Goal: Entertainment & Leisure: Consume media (video, audio)

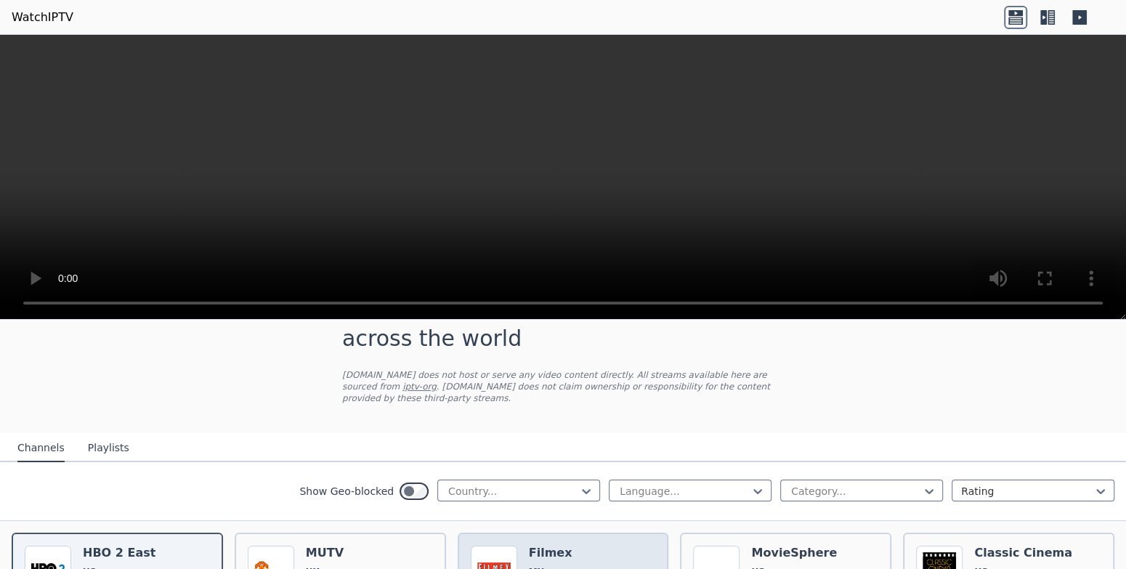
scroll to position [73, 0]
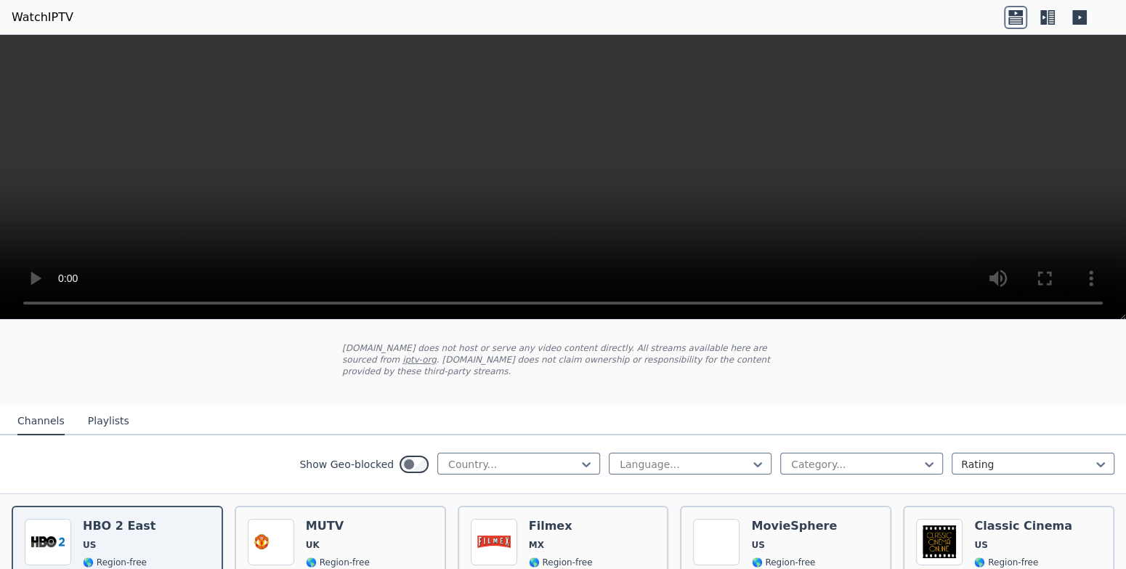
click at [513, 461] on div "Show Geo-blocked Country..." at bounding box center [449, 463] width 301 height 23
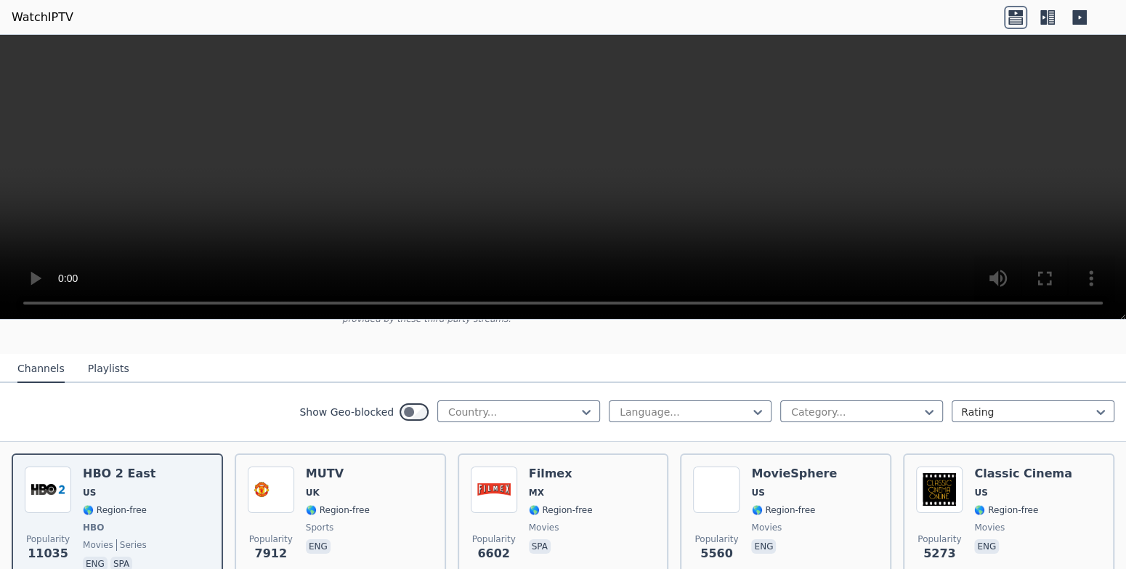
scroll to position [145, 0]
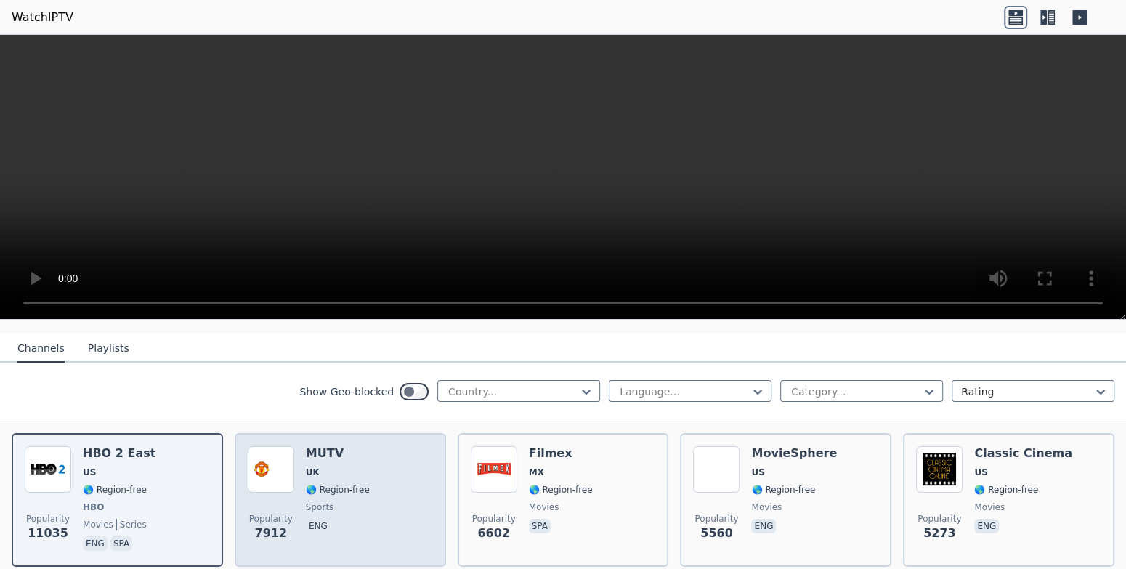
click at [346, 467] on div "MUTV UK 🌎 Region-free sports eng" at bounding box center [338, 499] width 64 height 107
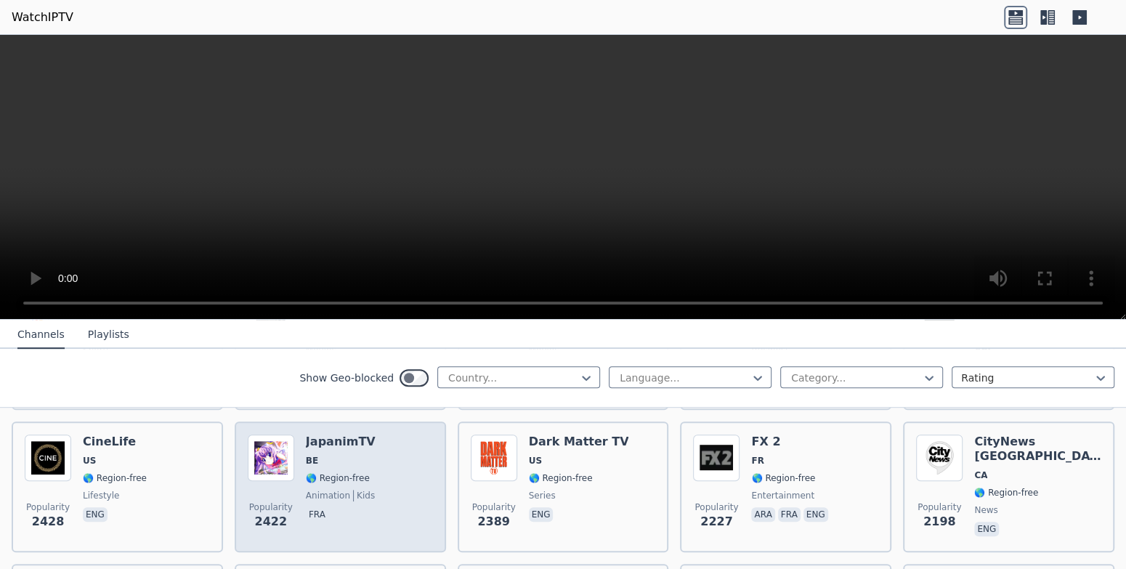
scroll to position [726, 0]
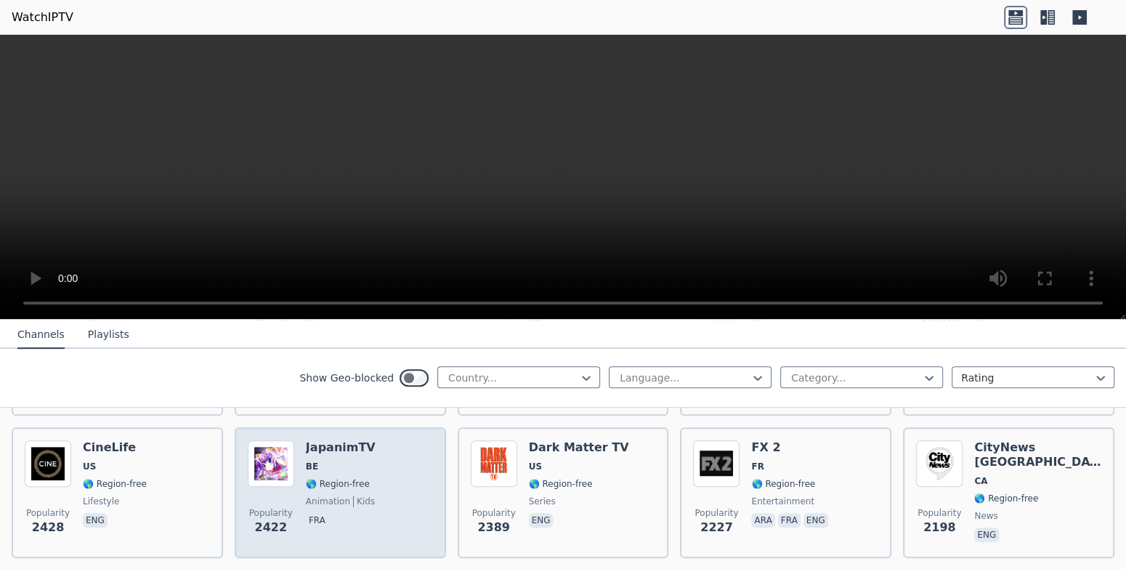
click at [394, 457] on div "Popularity 2422 JapanimTV BE 🌎 Region-free animation kids fra" at bounding box center [340, 492] width 185 height 105
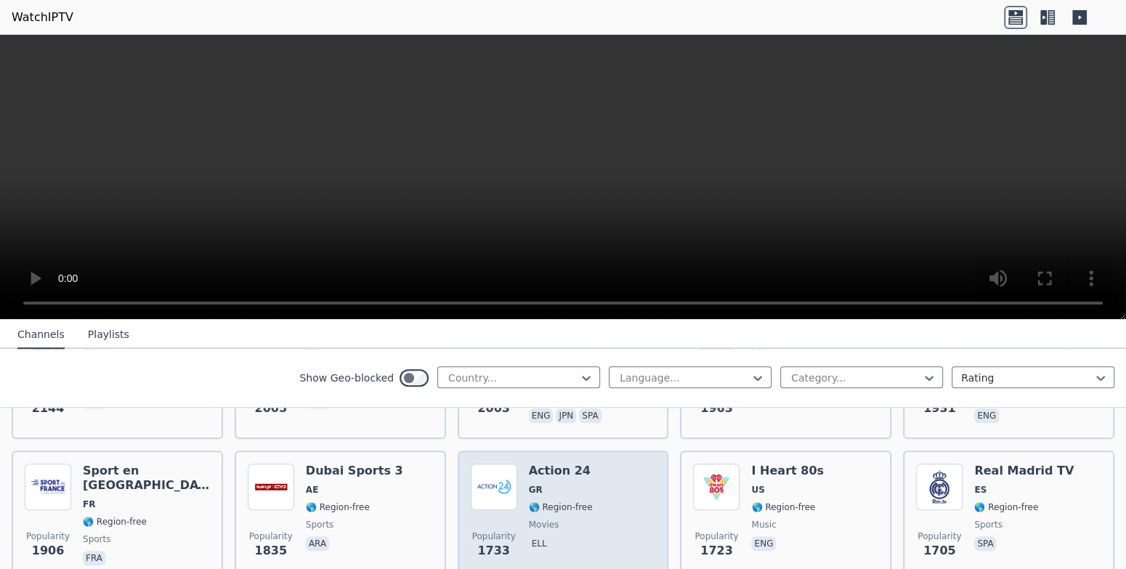
scroll to position [1016, 0]
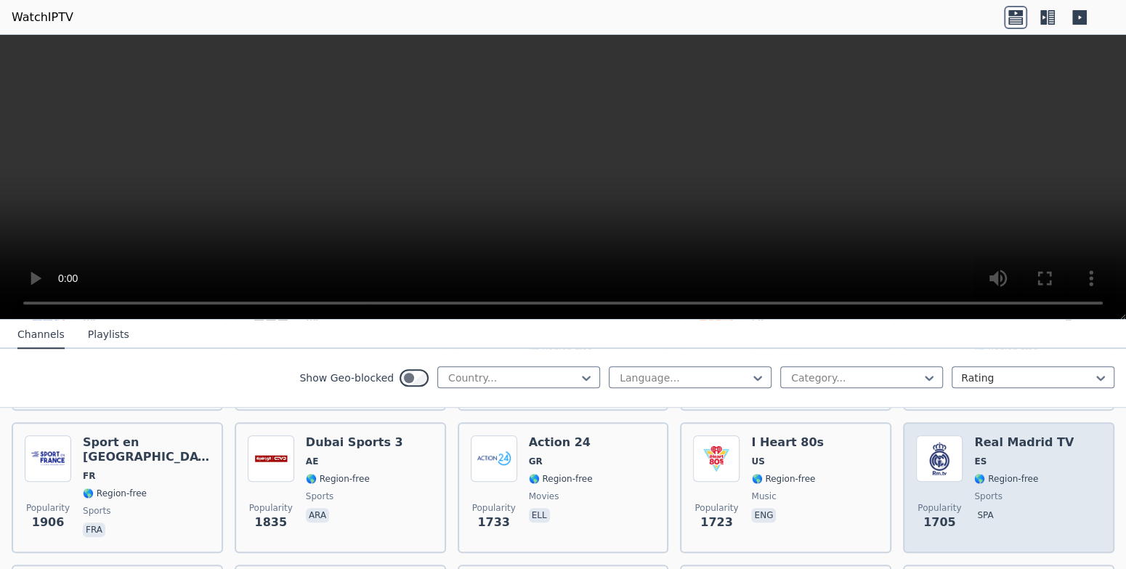
click at [949, 436] on img at bounding box center [939, 458] width 46 height 46
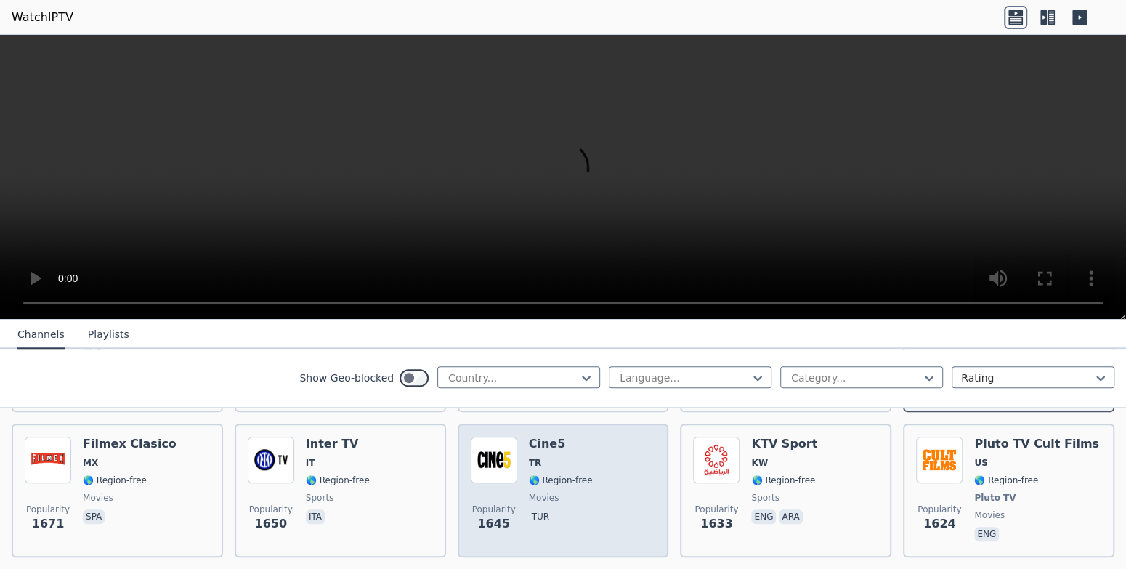
scroll to position [1161, 0]
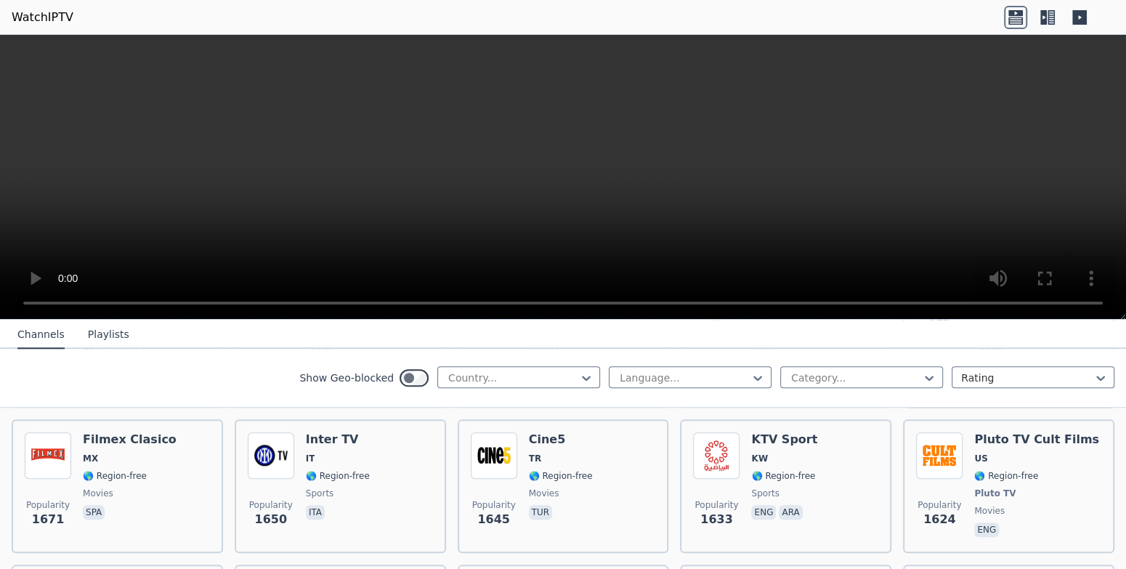
click at [1045, 16] on icon at bounding box center [1043, 17] width 7 height 15
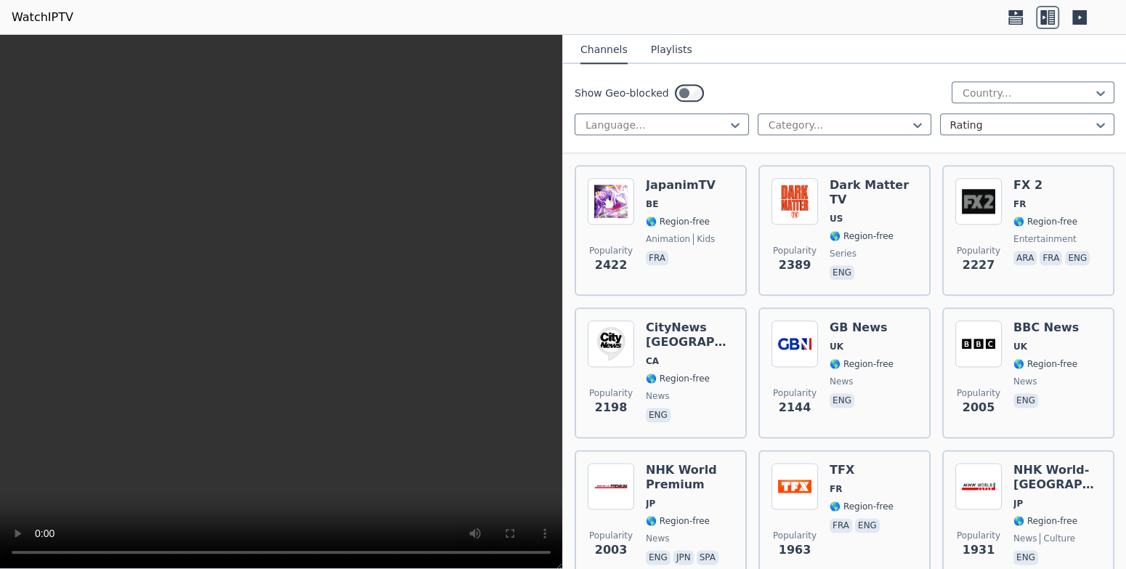
click at [1078, 20] on icon at bounding box center [1079, 17] width 15 height 15
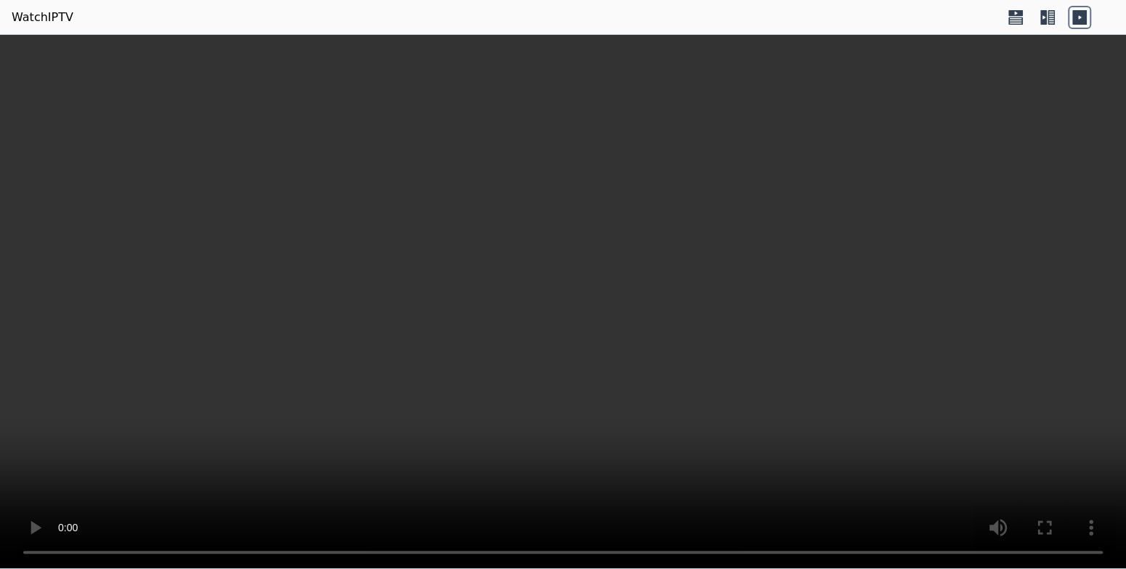
click at [1049, 15] on icon at bounding box center [1050, 17] width 7 height 15
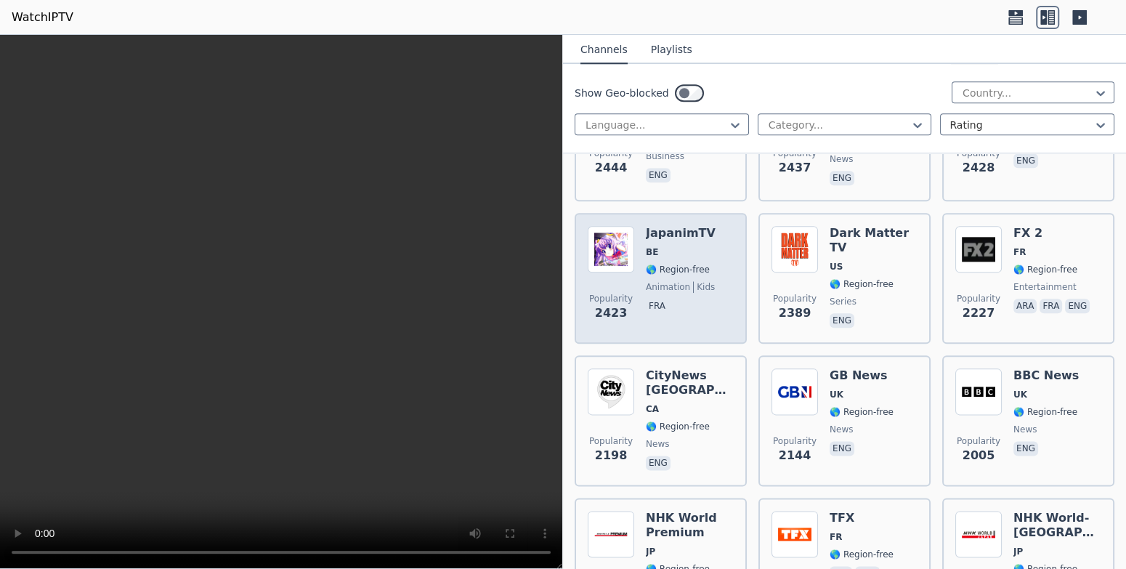
scroll to position [1379, 0]
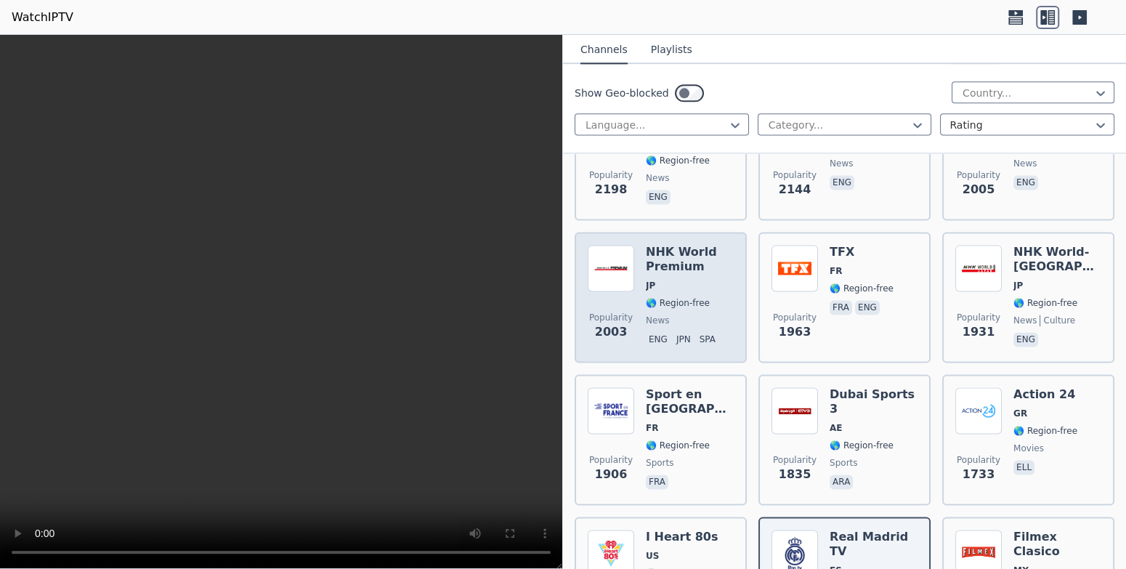
click at [700, 294] on div "NHK World Premium JP 🌎 Region-free news eng jpn spa" at bounding box center [690, 297] width 88 height 105
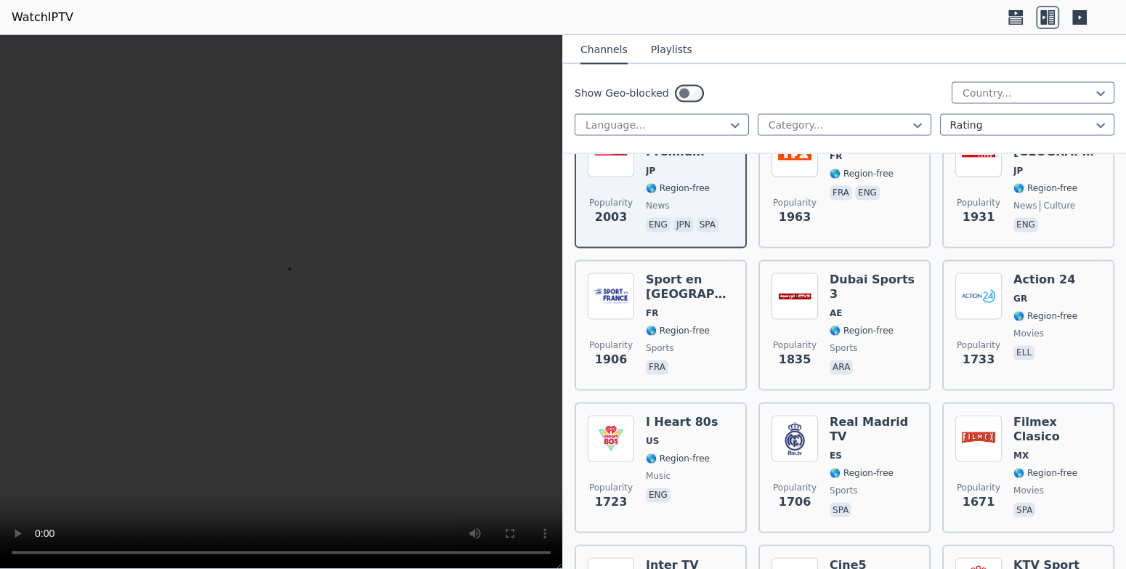
scroll to position [1524, 0]
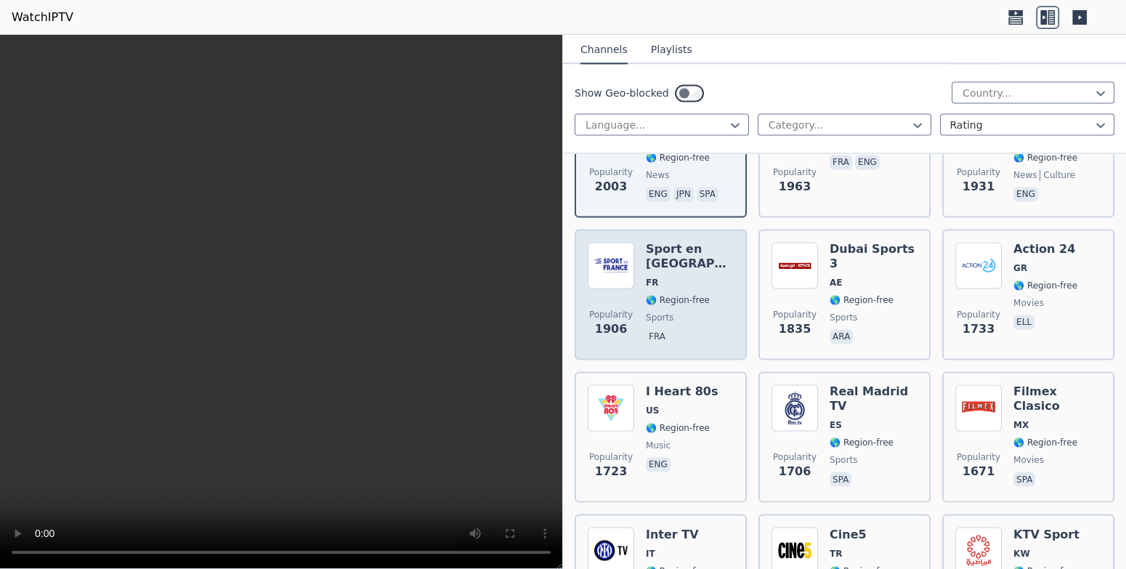
click at [720, 312] on span "sports" at bounding box center [690, 318] width 88 height 12
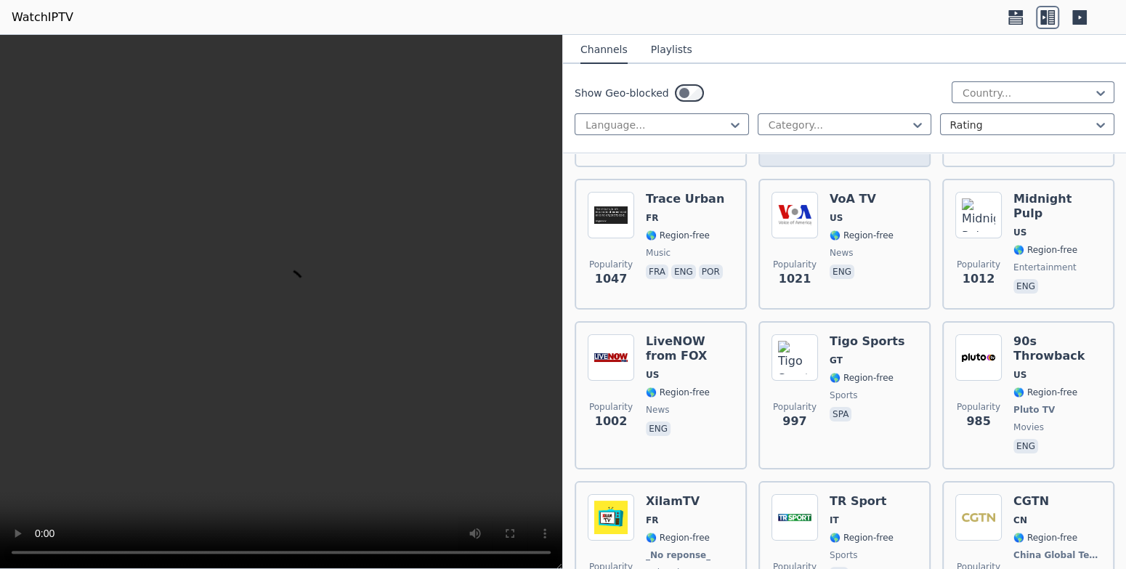
scroll to position [4212, 0]
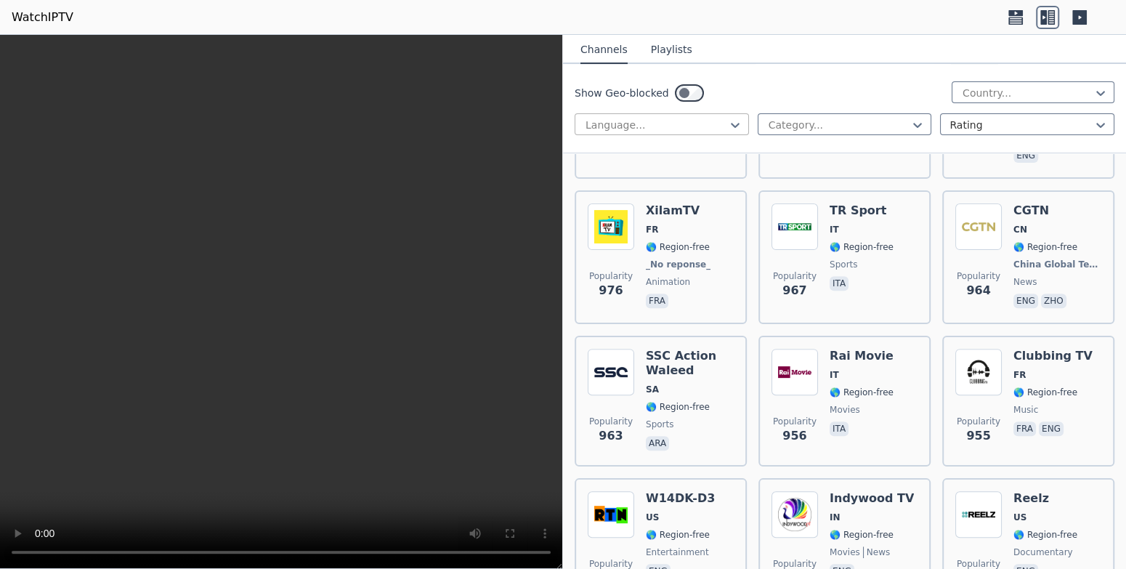
click at [682, 115] on div "Language..." at bounding box center [661, 124] width 174 height 22
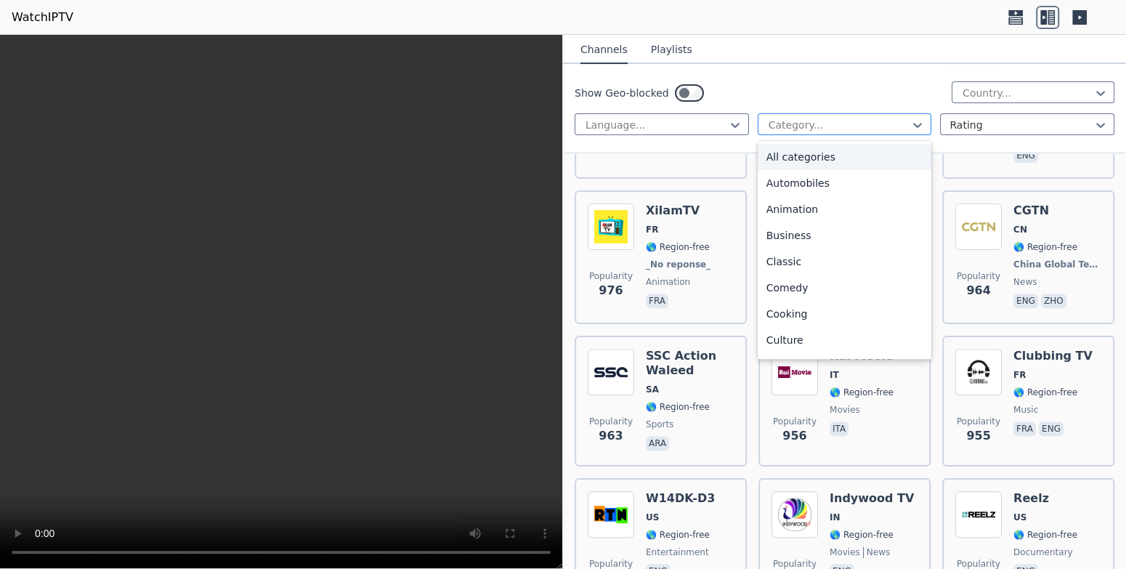
click at [775, 124] on div at bounding box center [839, 125] width 144 height 15
click at [696, 130] on div at bounding box center [656, 125] width 144 height 15
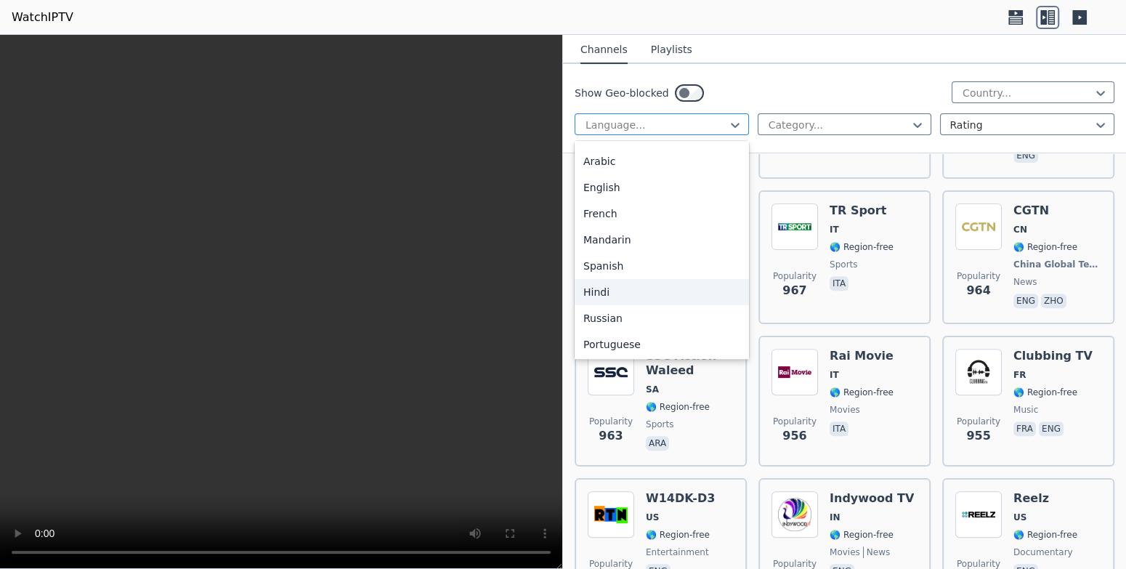
scroll to position [0, 0]
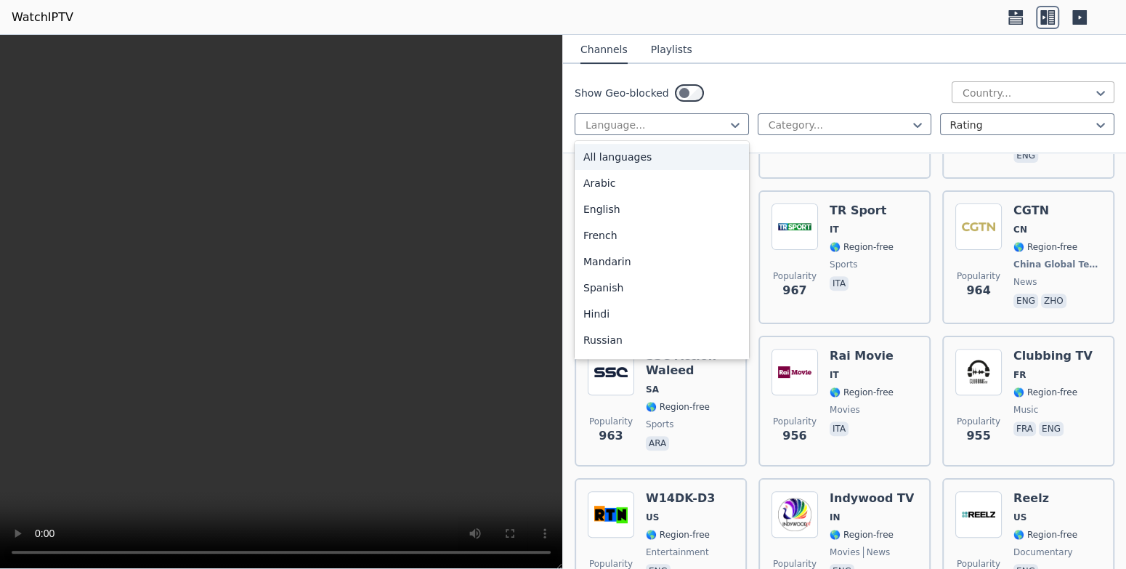
click at [951, 94] on div "Country..." at bounding box center [1032, 92] width 163 height 22
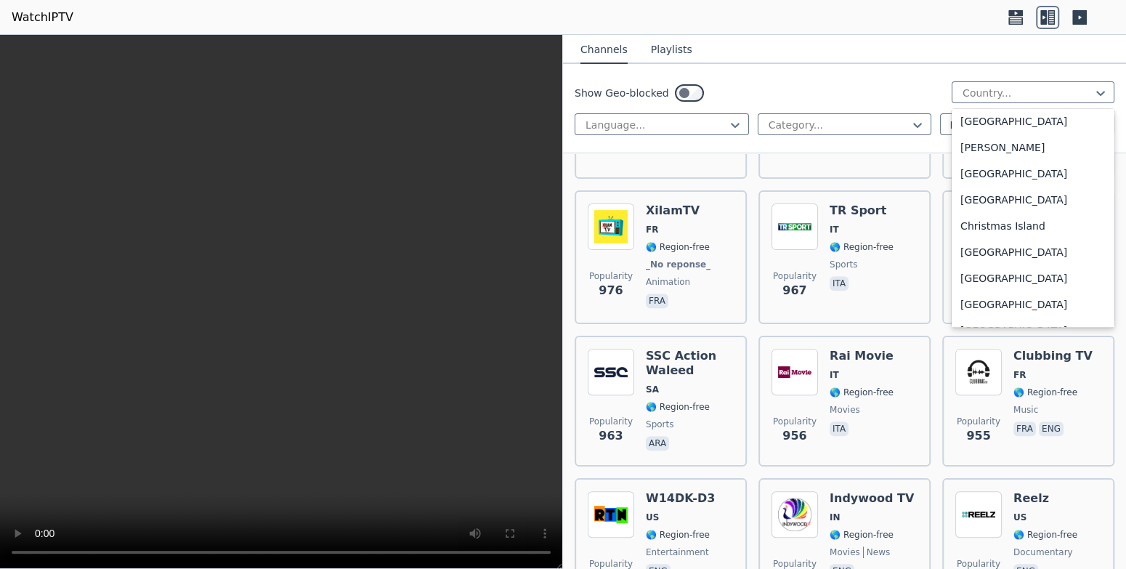
scroll to position [943, 0]
click at [984, 205] on div "[GEOGRAPHIC_DATA]" at bounding box center [1032, 201] width 163 height 26
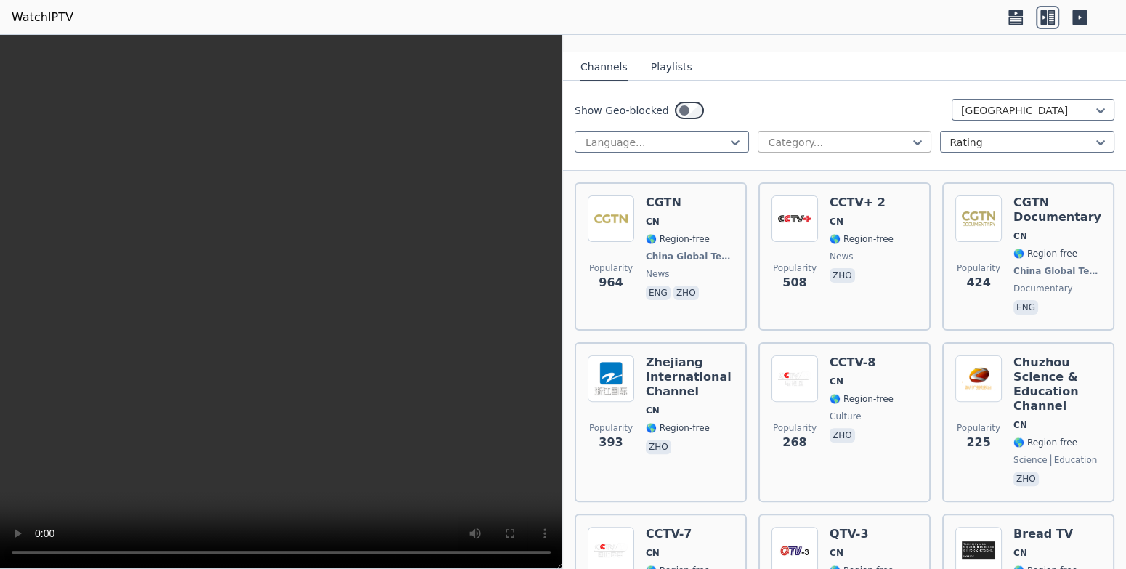
scroll to position [145, 0]
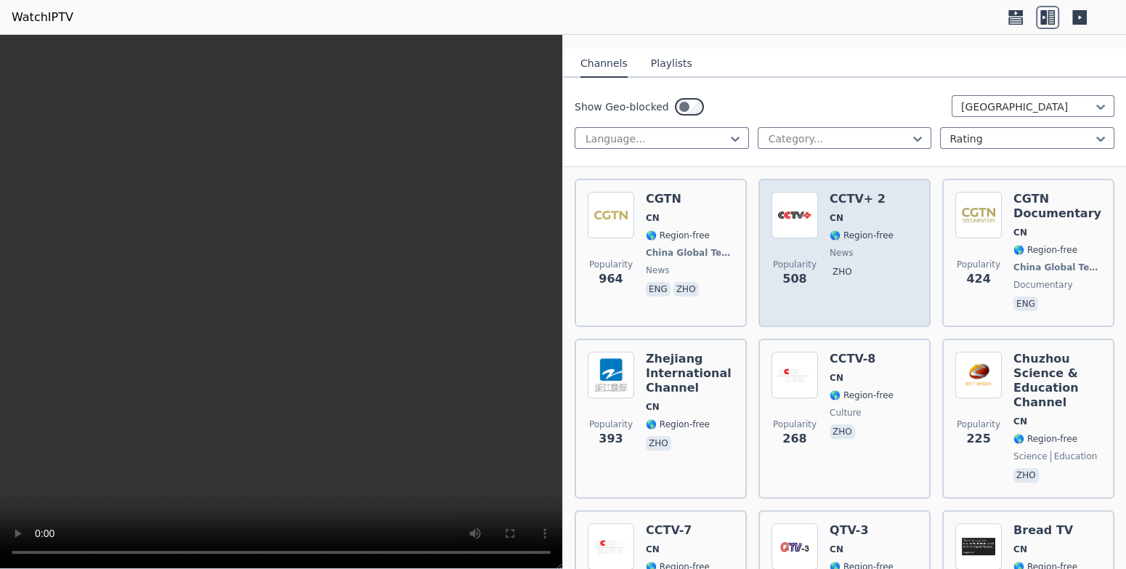
click at [832, 264] on p "zho" at bounding box center [841, 271] width 25 height 15
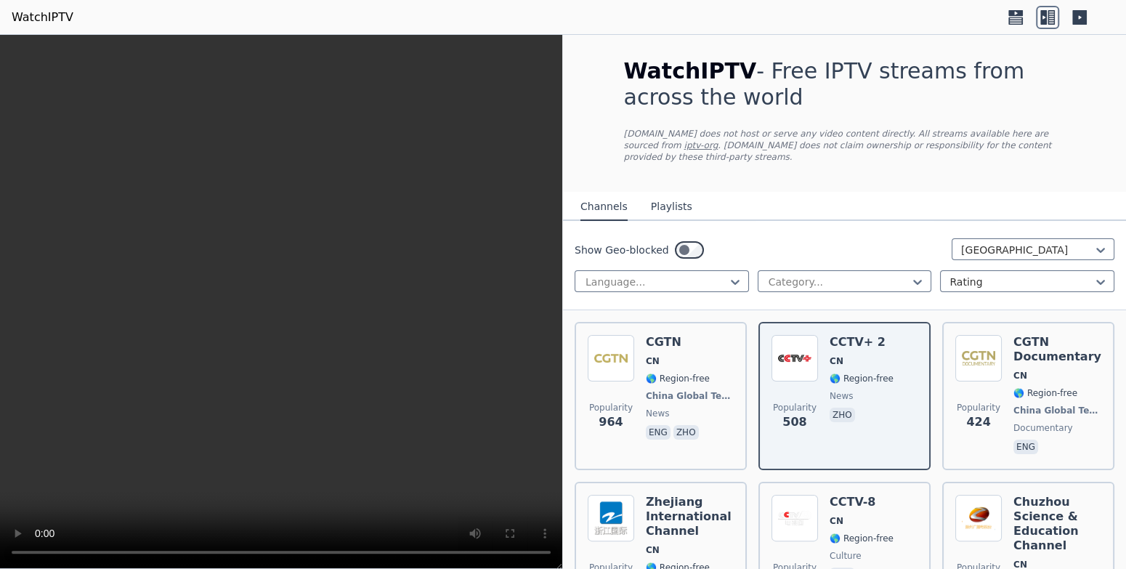
scroll to position [0, 0]
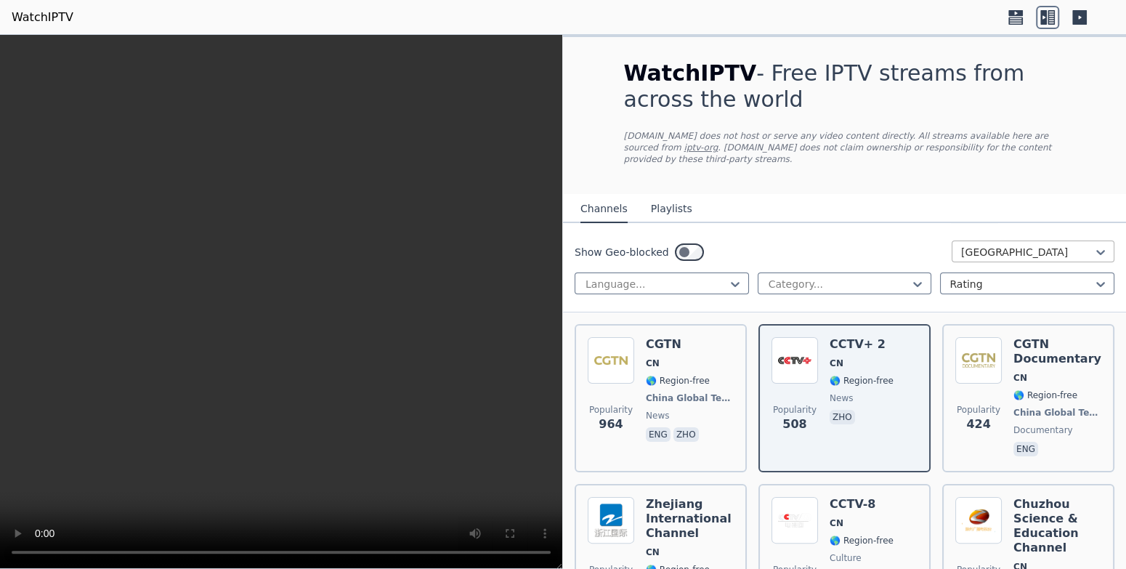
click at [961, 245] on input "text" at bounding box center [962, 252] width 3 height 15
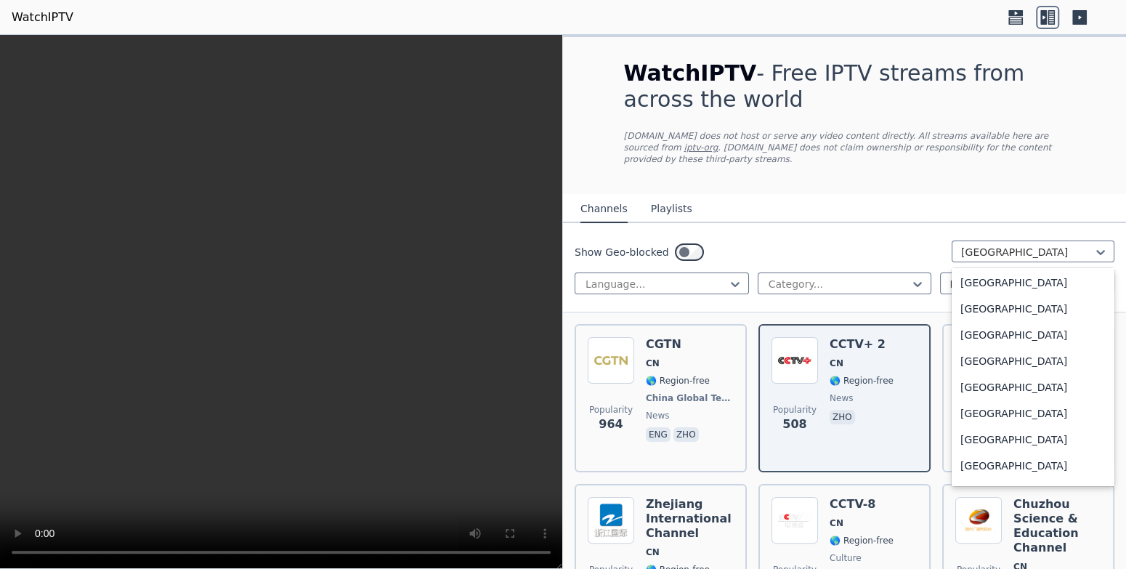
scroll to position [2146, 0]
click at [982, 307] on div "[GEOGRAPHIC_DATA]" at bounding box center [1032, 308] width 163 height 26
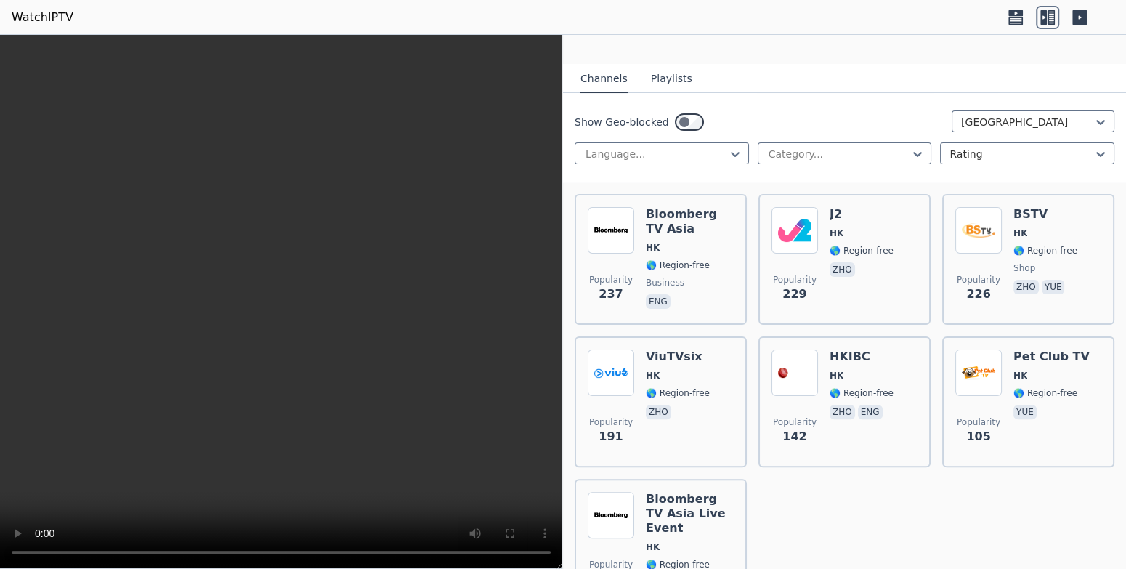
scroll to position [216, 0]
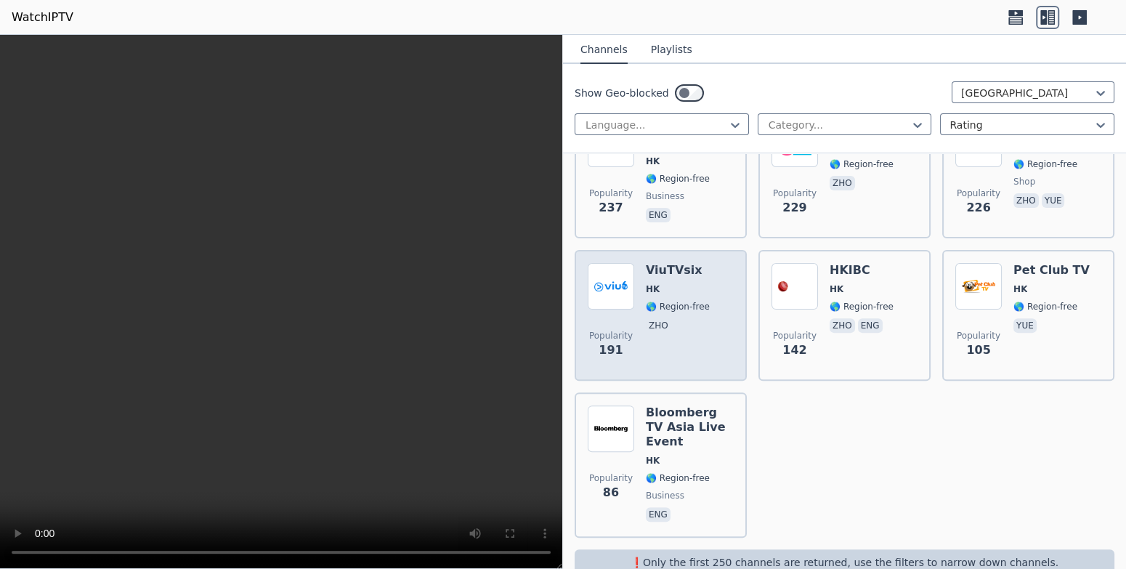
click at [718, 304] on div "Popularity 191 ViuTVsix HK 🌎 Region-free zho" at bounding box center [660, 315] width 146 height 105
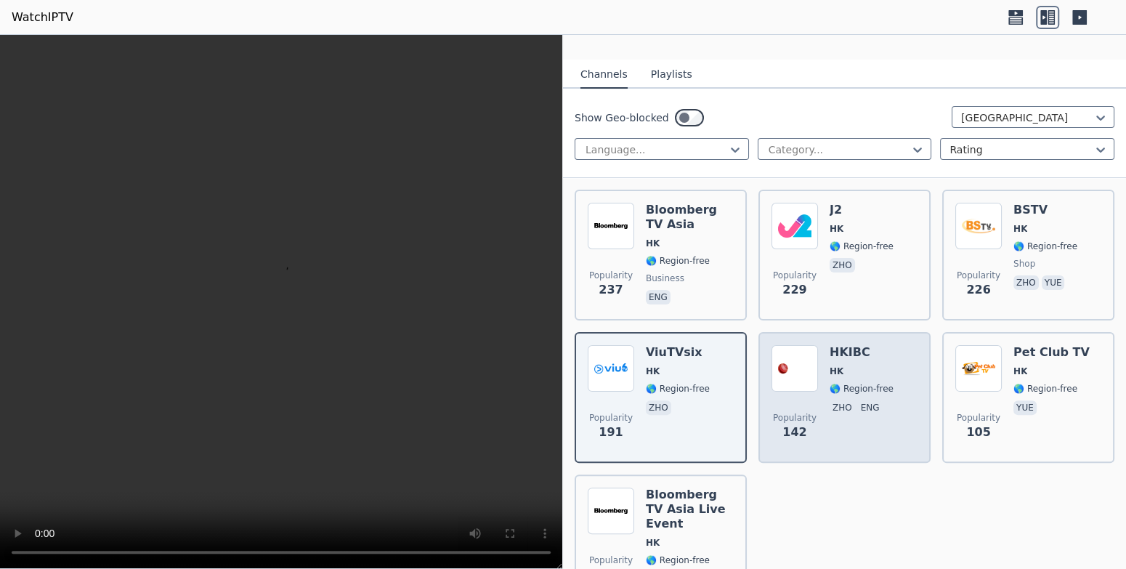
scroll to position [71, 0]
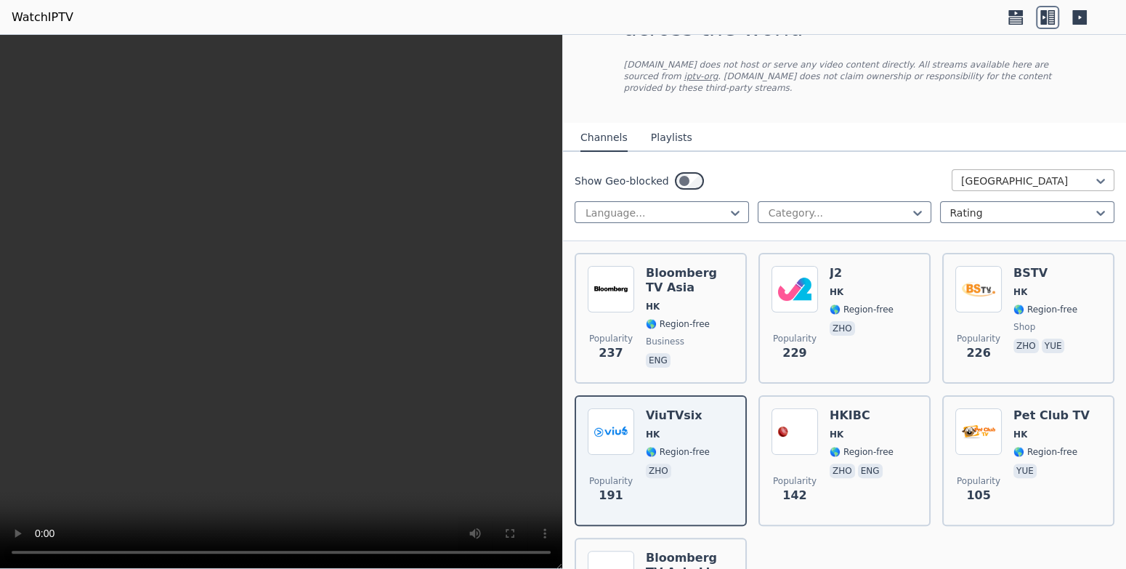
click at [984, 174] on div at bounding box center [1027, 181] width 132 height 15
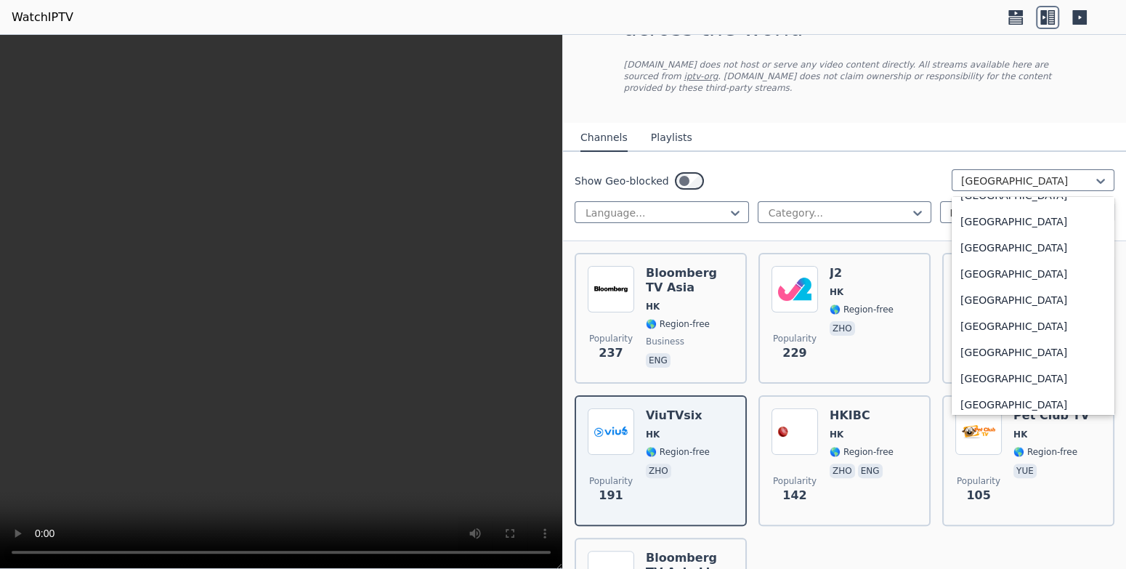
scroll to position [4327, 0]
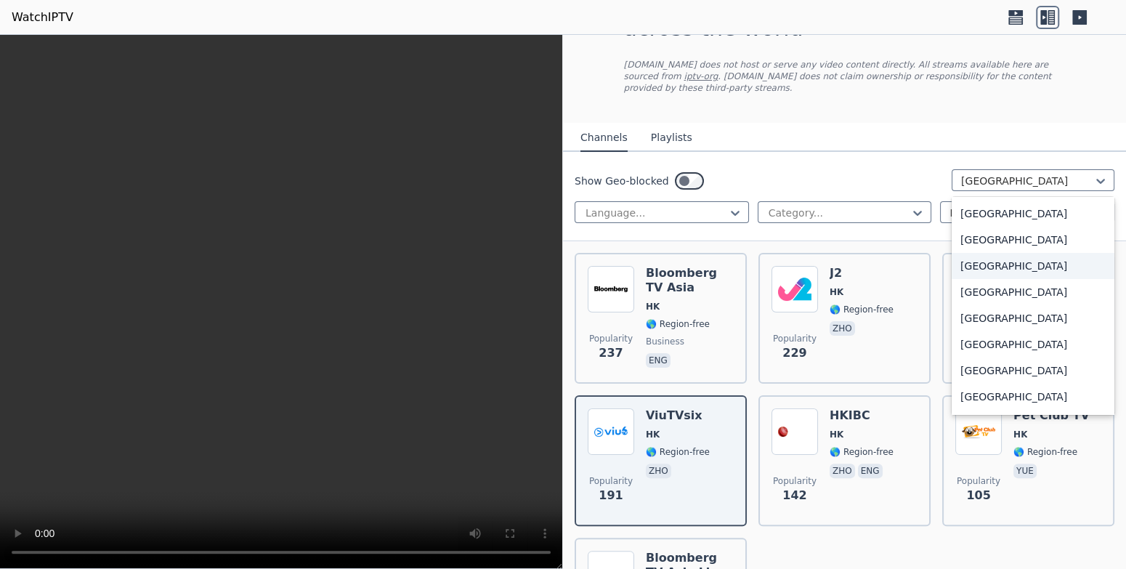
click at [985, 253] on div "[GEOGRAPHIC_DATA]" at bounding box center [1032, 266] width 163 height 26
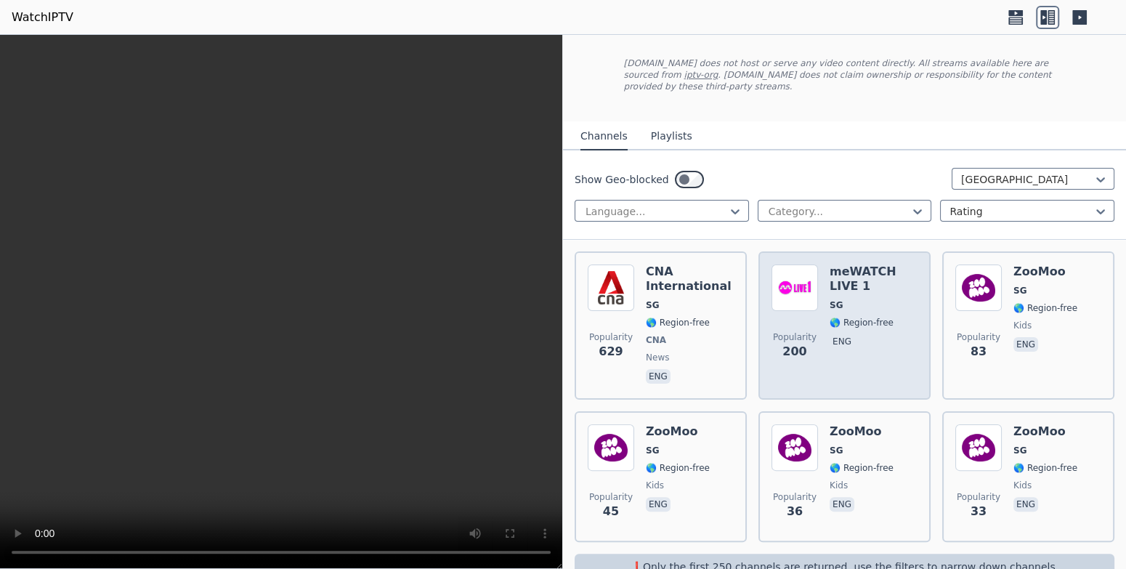
scroll to position [91, 0]
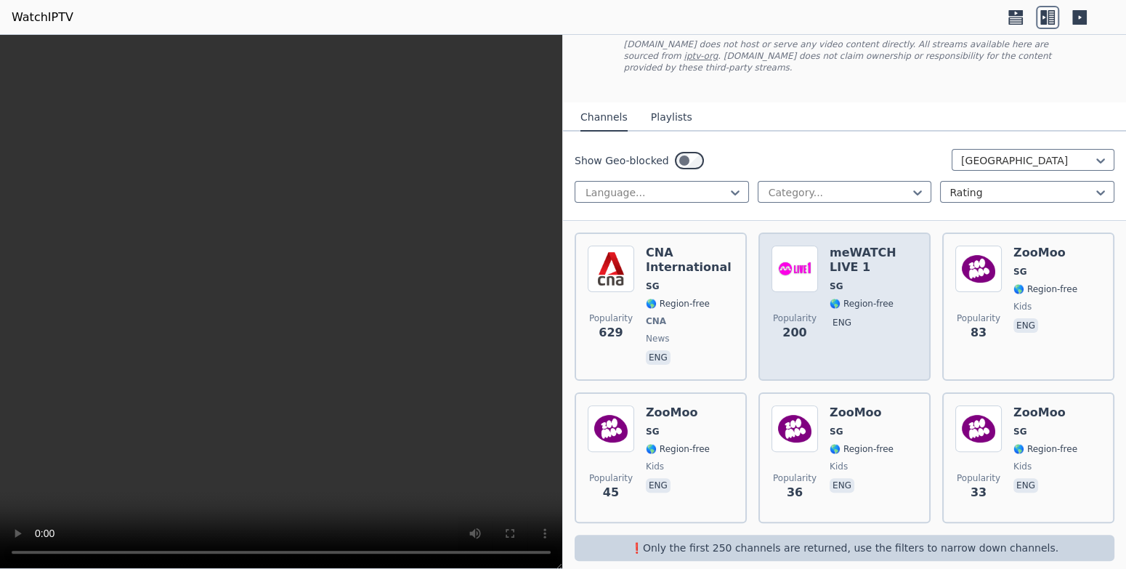
click at [821, 291] on div "Popularity 200 meWATCH LIVE 1 SG 🌎 Region-free eng" at bounding box center [844, 306] width 146 height 122
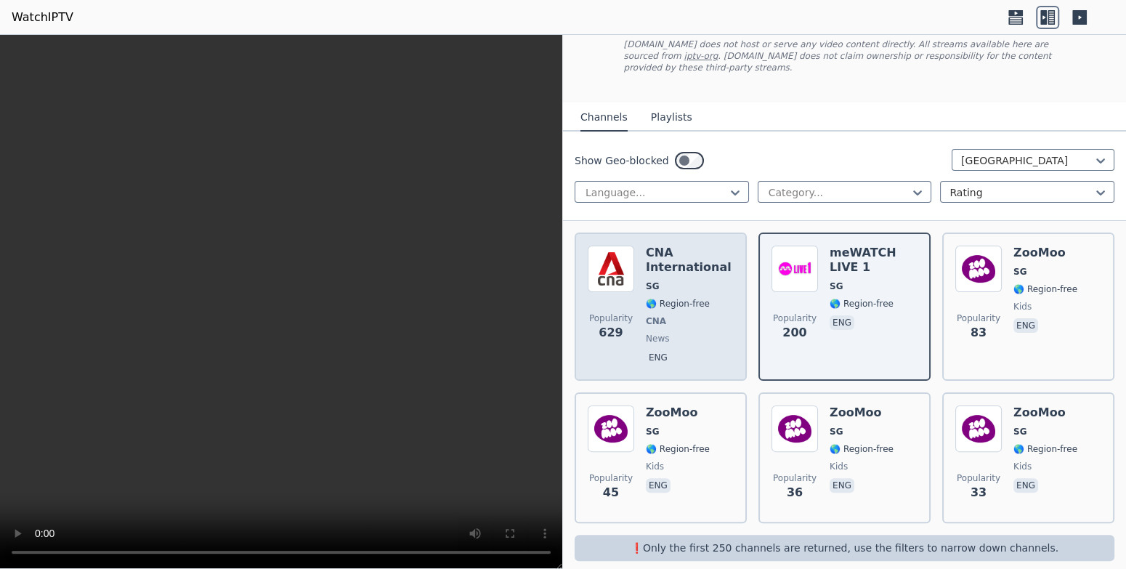
click at [693, 315] on span "CNA" at bounding box center [690, 321] width 88 height 12
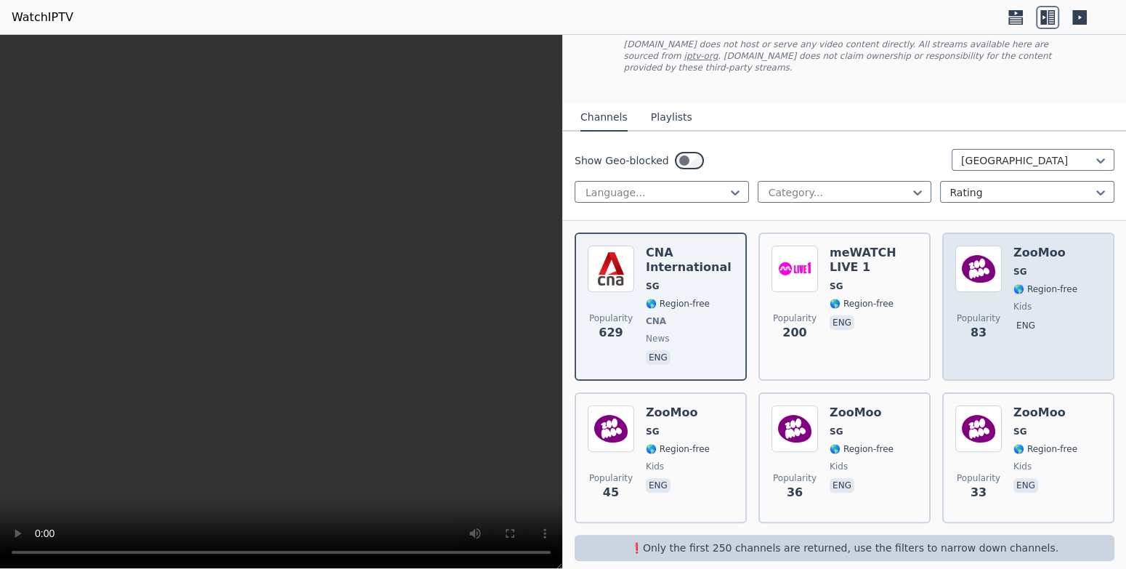
click at [965, 312] on span "Popularity" at bounding box center [978, 318] width 44 height 12
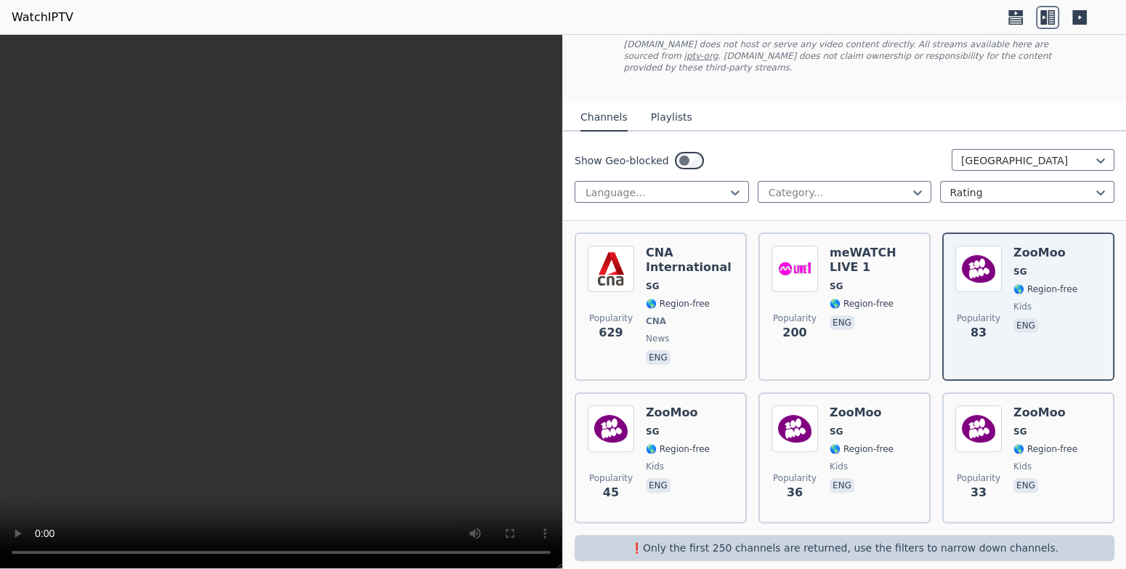
click at [991, 158] on div "Show Geo-blocked [GEOGRAPHIC_DATA]" at bounding box center [844, 160] width 540 height 23
click at [993, 155] on div "[GEOGRAPHIC_DATA]" at bounding box center [1032, 160] width 163 height 22
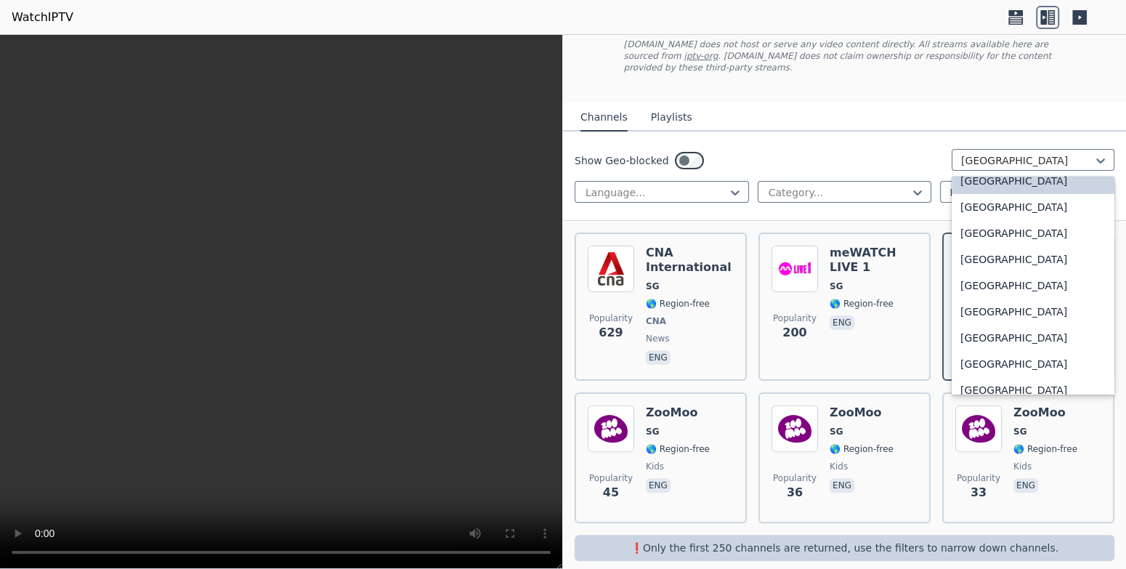
scroll to position [4416, 0]
click at [994, 307] on div "[GEOGRAPHIC_DATA]" at bounding box center [1032, 314] width 163 height 26
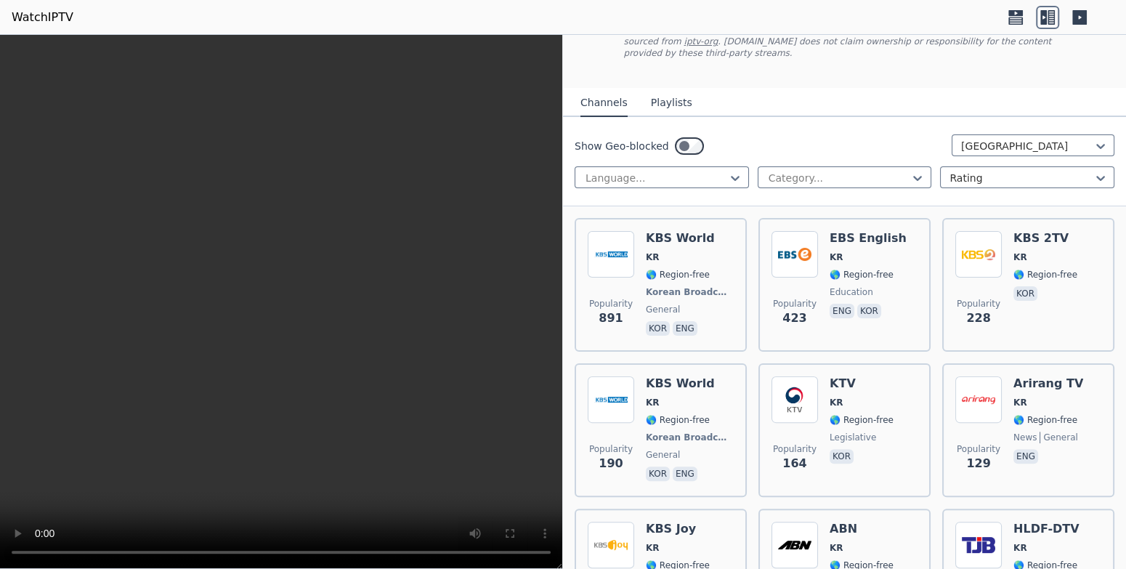
scroll to position [73, 0]
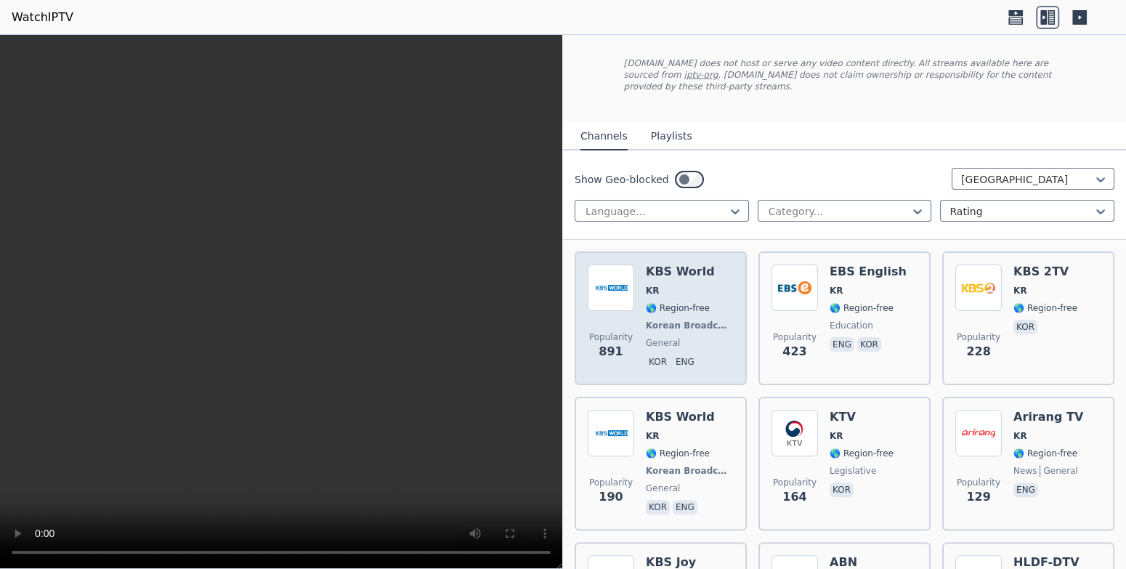
click at [689, 264] on h6 "KBS World" at bounding box center [690, 271] width 88 height 15
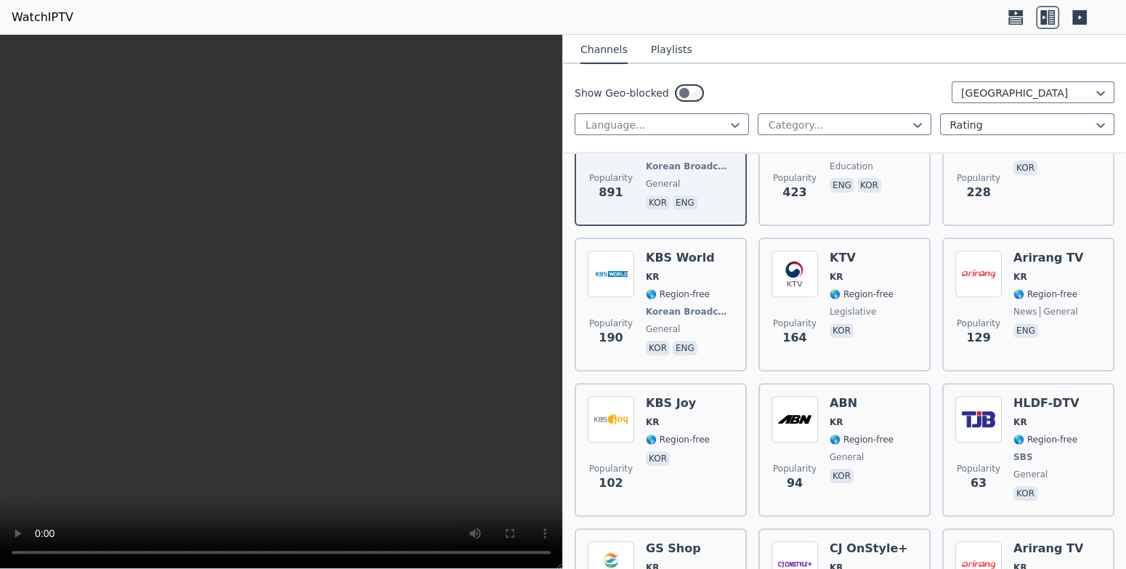
scroll to position [290, 0]
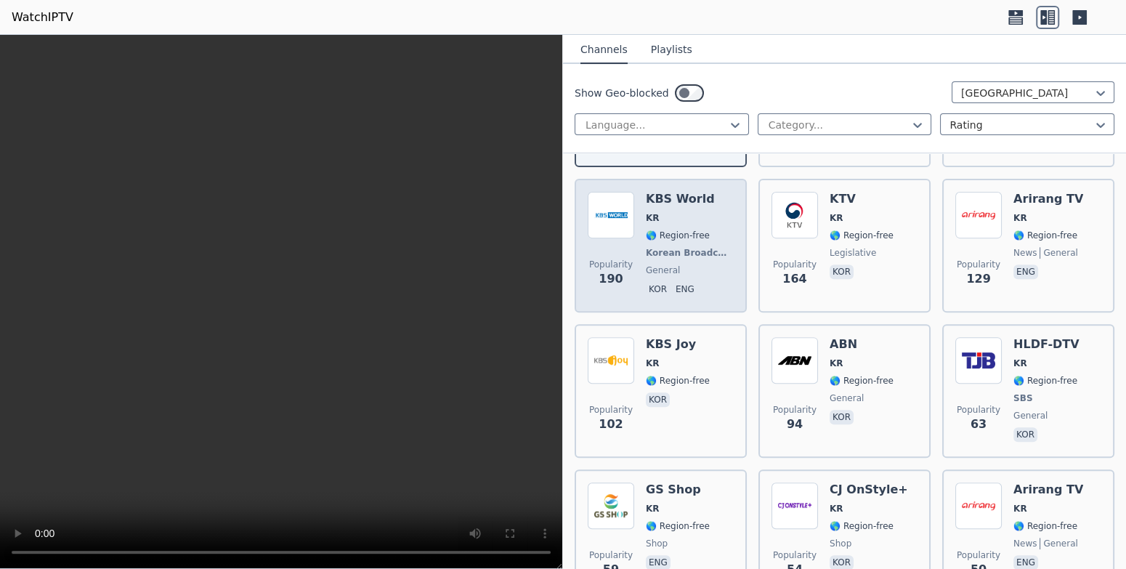
click at [668, 247] on span "Korean Broadcasting System" at bounding box center [688, 253] width 85 height 12
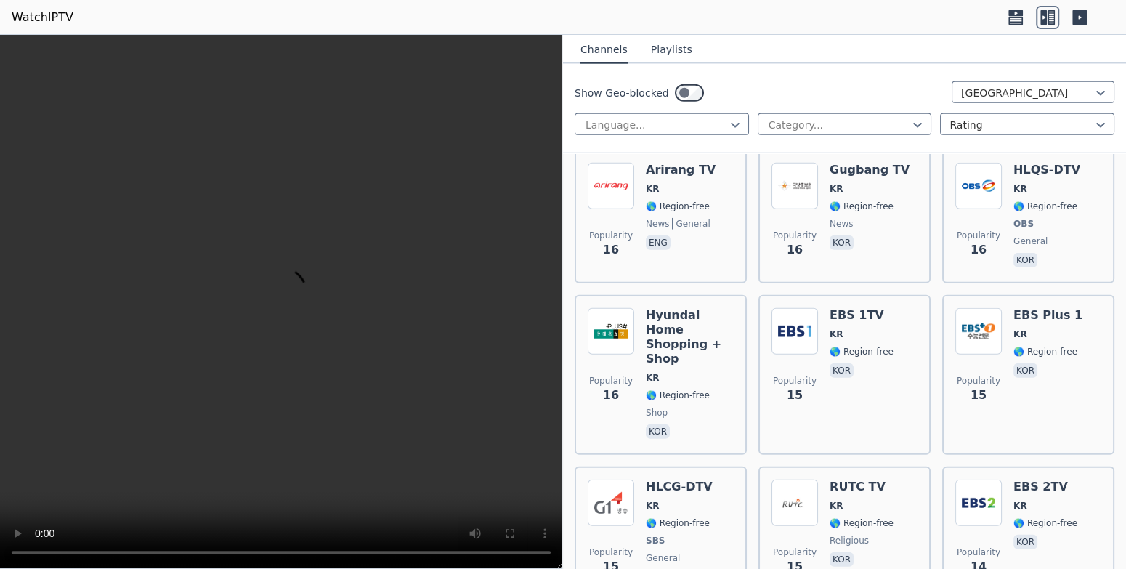
scroll to position [2532, 0]
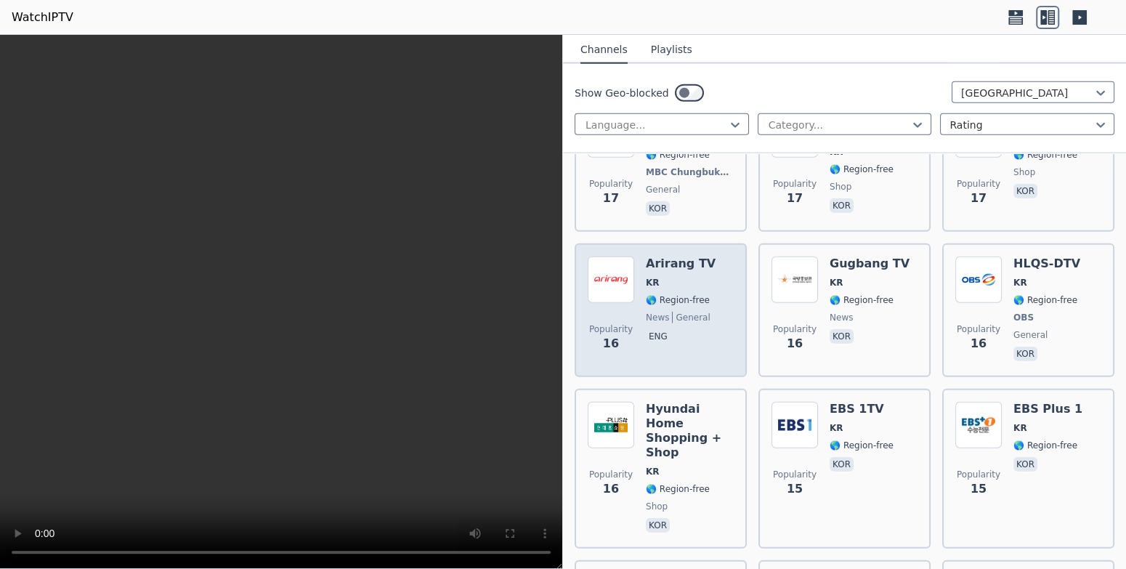
click at [741, 285] on div "Popularity 16 Arirang TV KR 🌎 Region-free news general eng" at bounding box center [660, 310] width 172 height 134
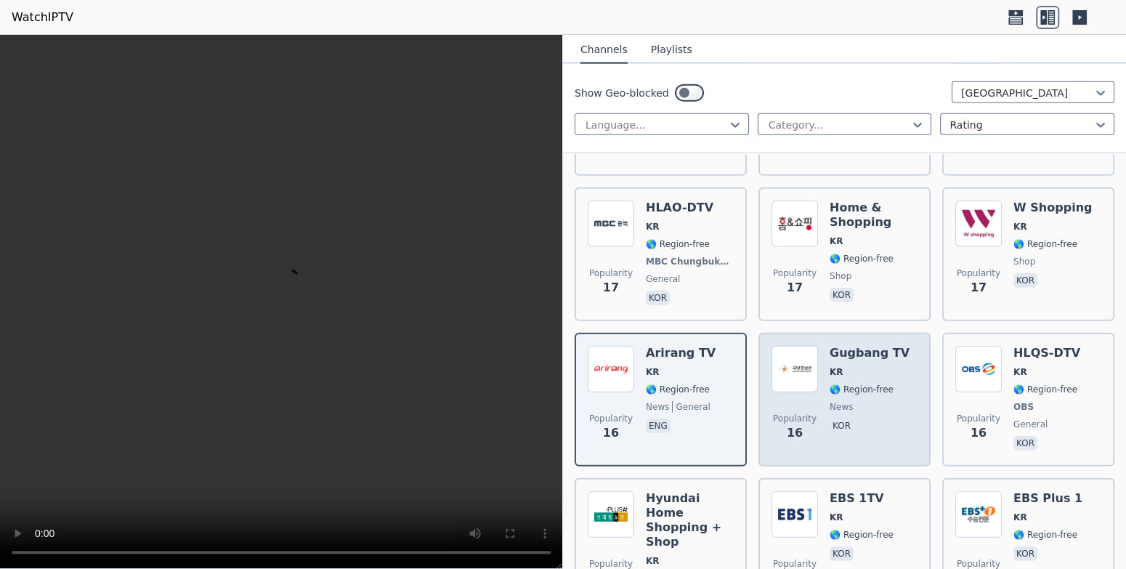
scroll to position [2097, 0]
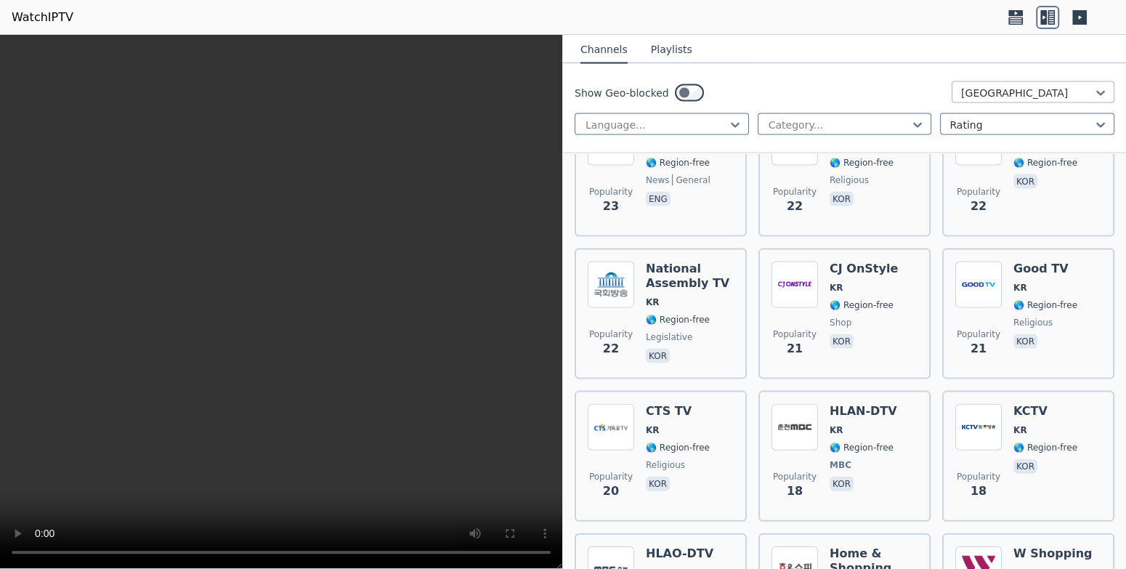
click at [985, 96] on div at bounding box center [1027, 93] width 132 height 15
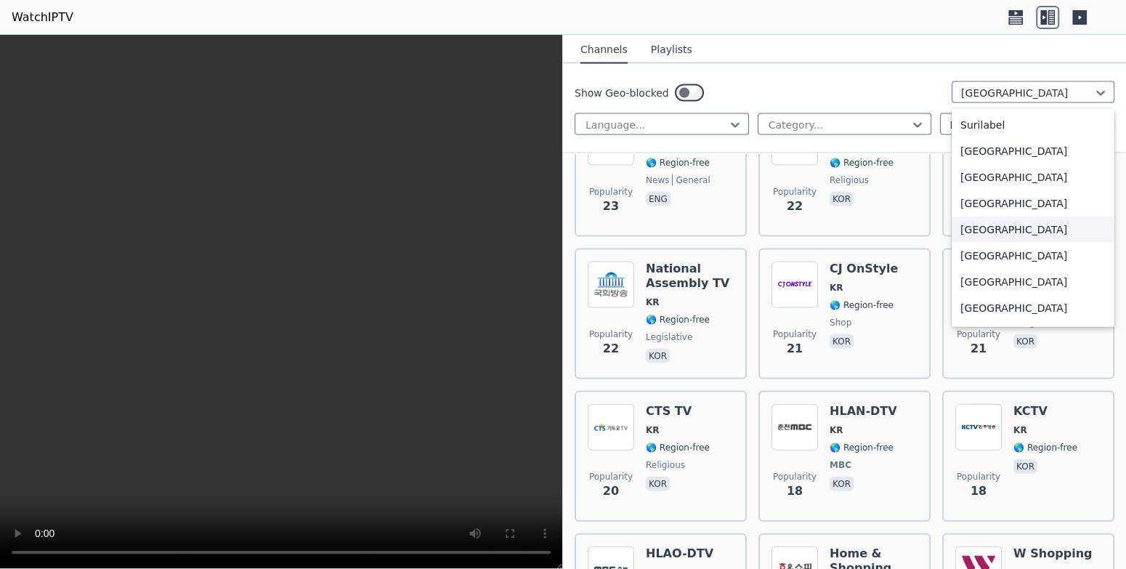
scroll to position [4791, 0]
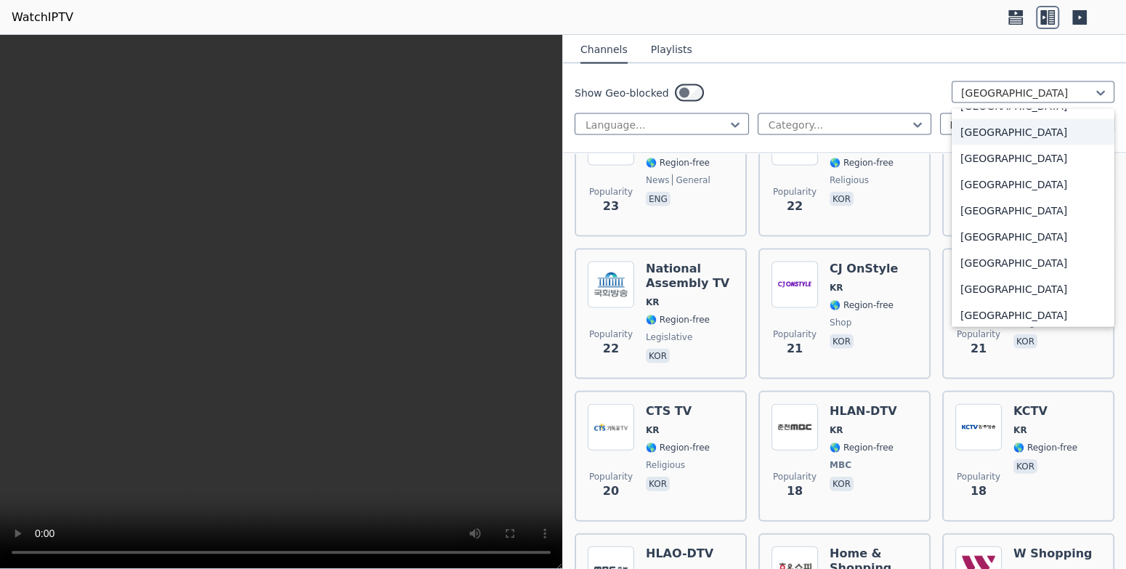
click at [969, 137] on div "[GEOGRAPHIC_DATA]" at bounding box center [1032, 132] width 163 height 26
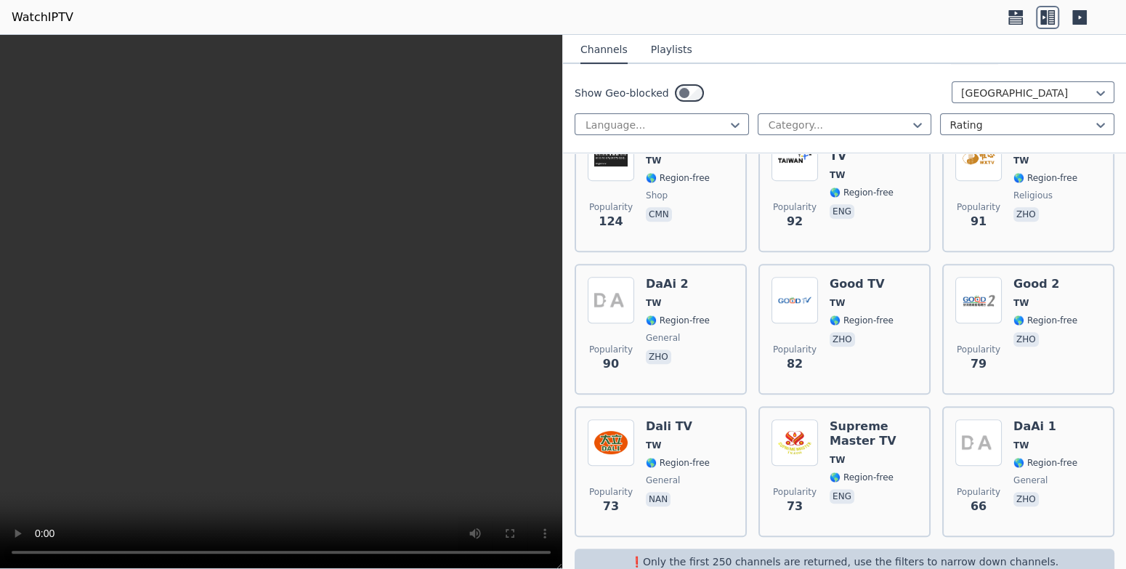
scroll to position [363, 0]
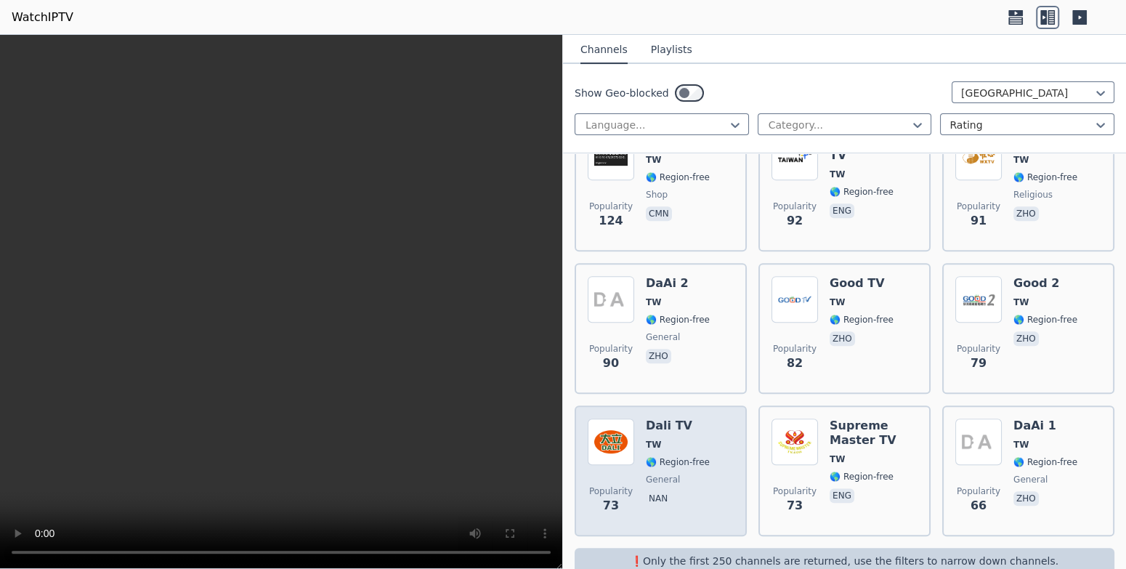
click at [728, 426] on div "Popularity 73 Dali TV TW 🌎 Region-free general [PERSON_NAME]" at bounding box center [660, 470] width 146 height 105
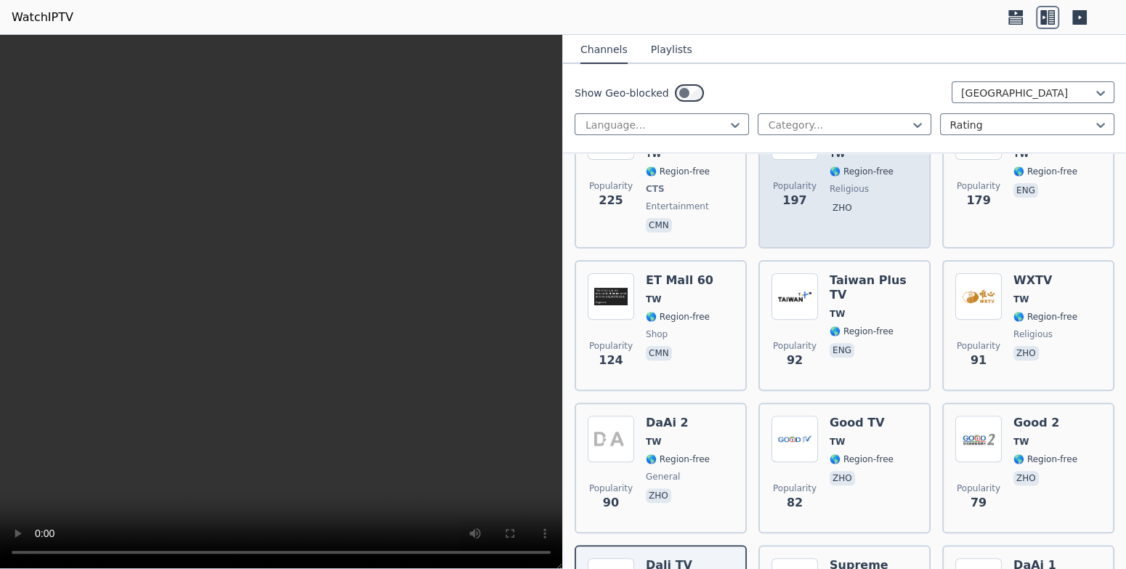
scroll to position [375, 0]
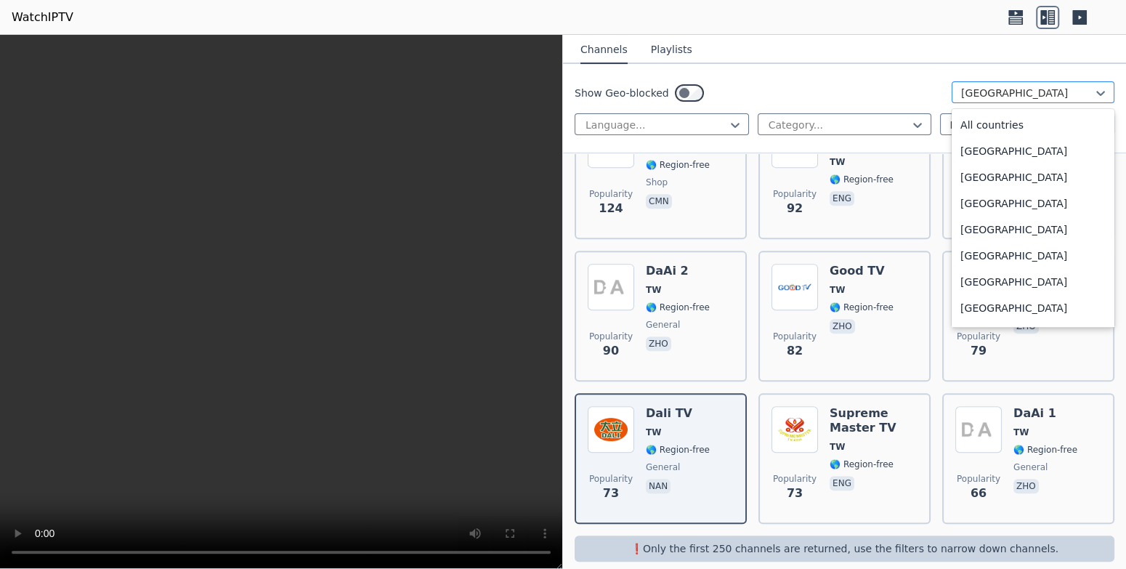
click at [985, 97] on div at bounding box center [1027, 93] width 132 height 15
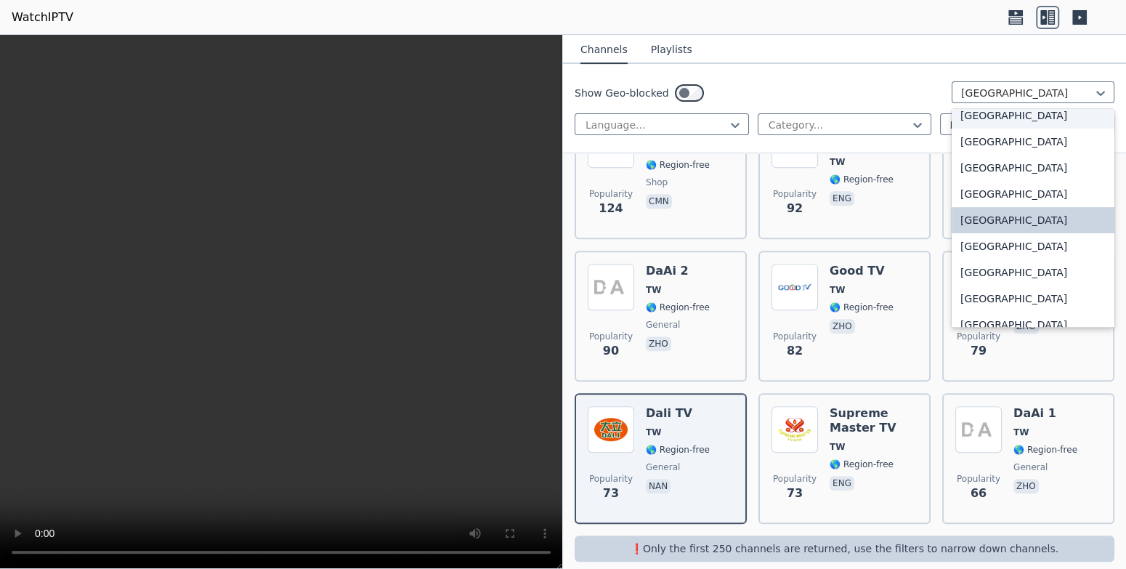
scroll to position [4979, 0]
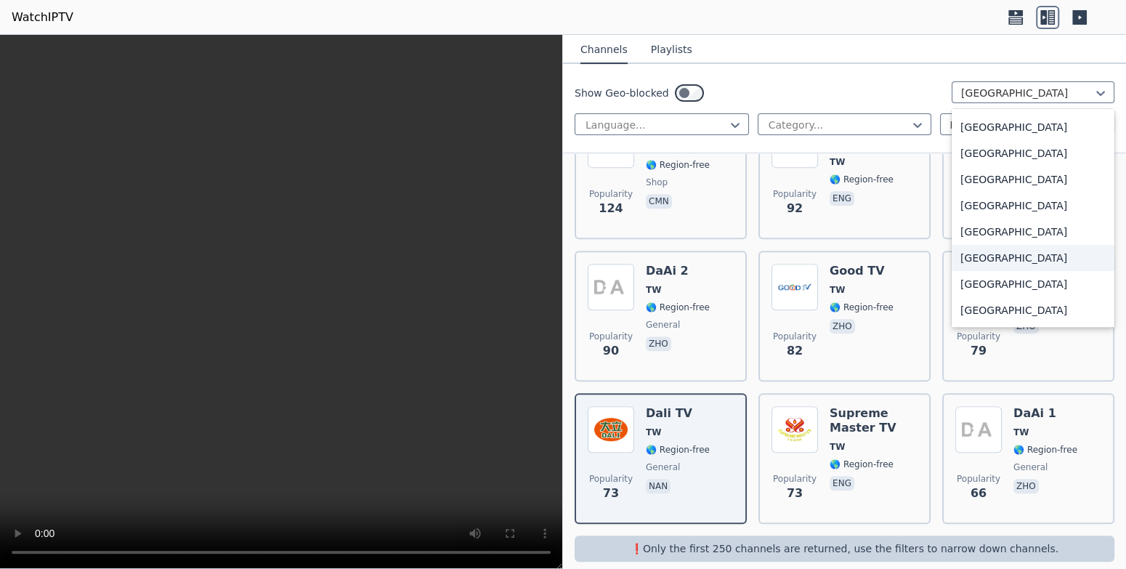
click at [998, 255] on div "[GEOGRAPHIC_DATA]" at bounding box center [1032, 258] width 163 height 26
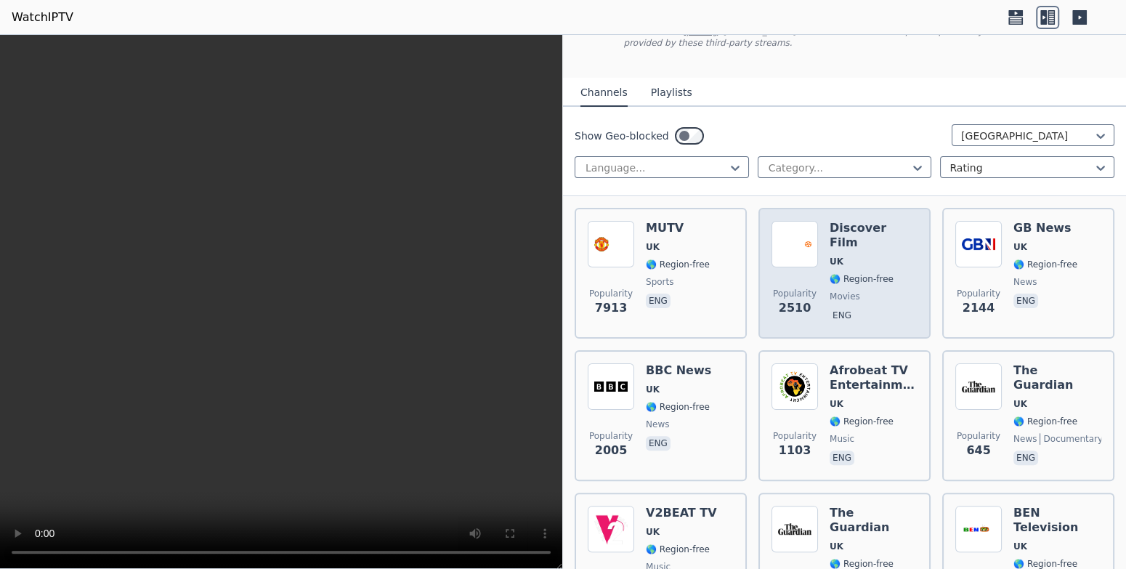
scroll to position [145, 0]
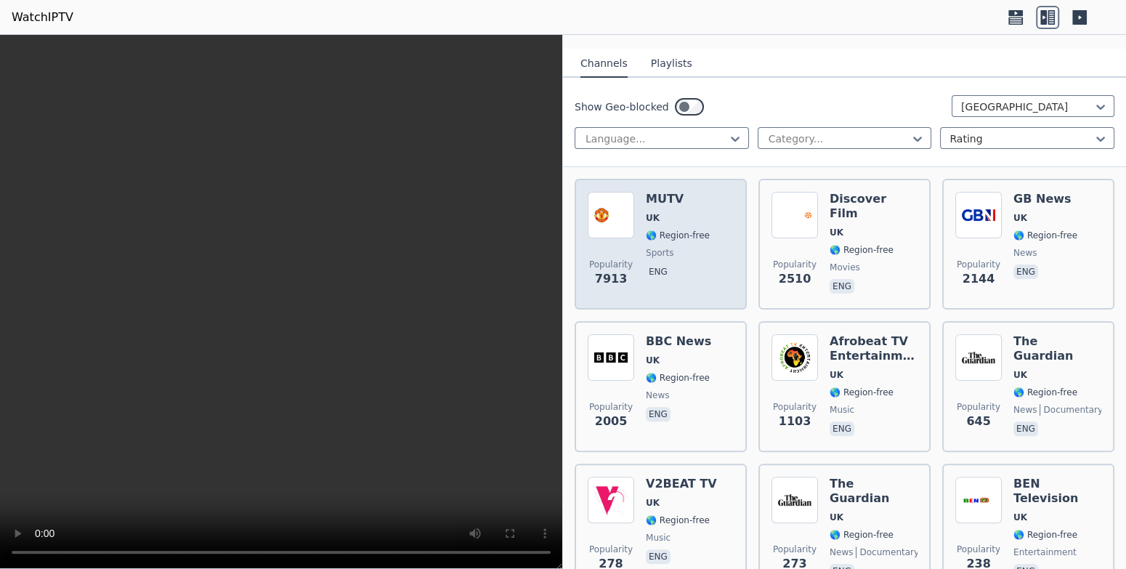
click at [667, 245] on div "MUTV UK 🌎 Region-free sports eng" at bounding box center [678, 244] width 64 height 105
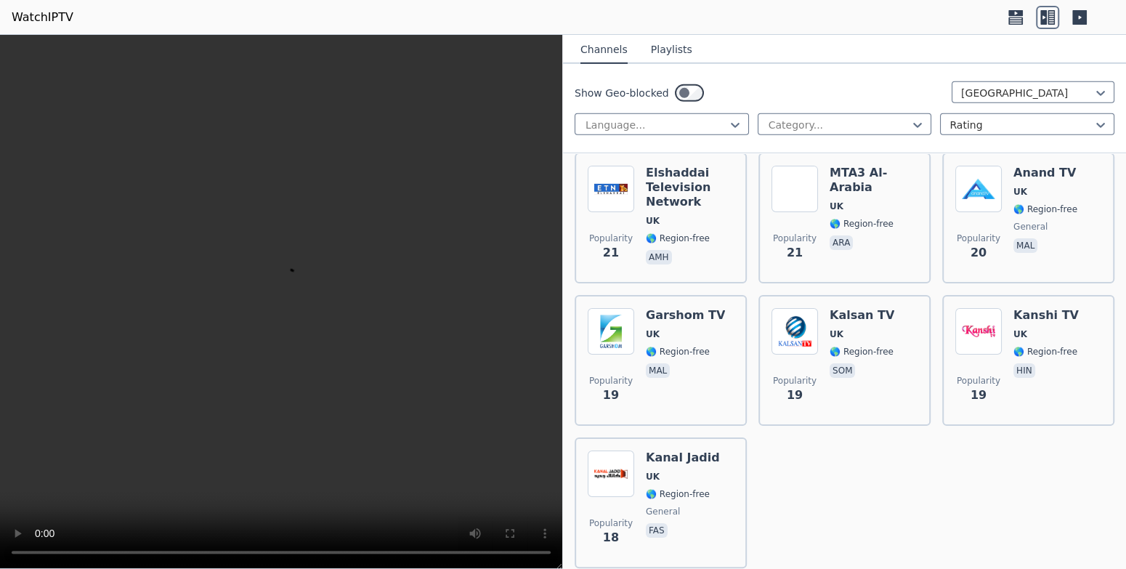
scroll to position [3358, 0]
